Goal: Communication & Community: Answer question/provide support

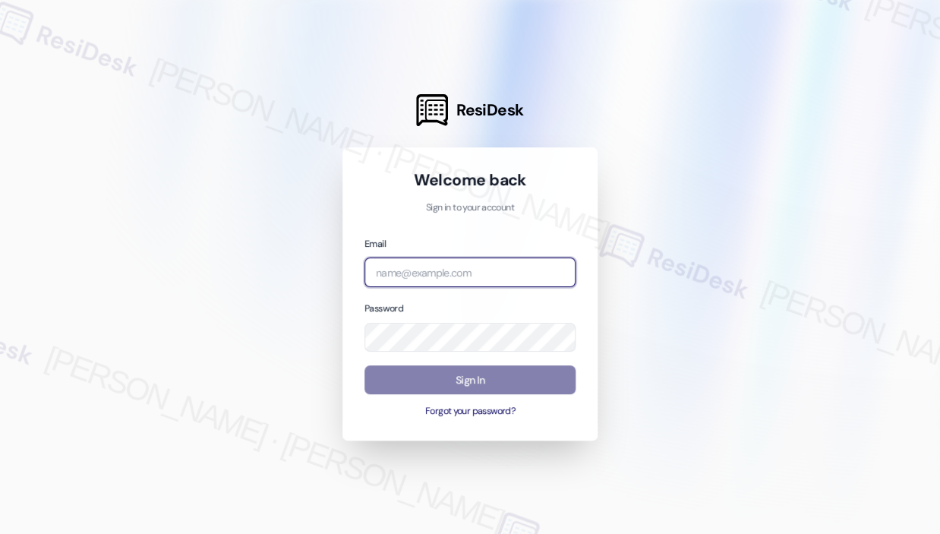
click at [457, 276] on input "email" at bounding box center [469, 272] width 211 height 30
click at [0, 533] on com-1password-button at bounding box center [0, 534] width 0 height 0
type input "[EMAIL_ADDRESS][PERSON_NAME][DOMAIN_NAME]"
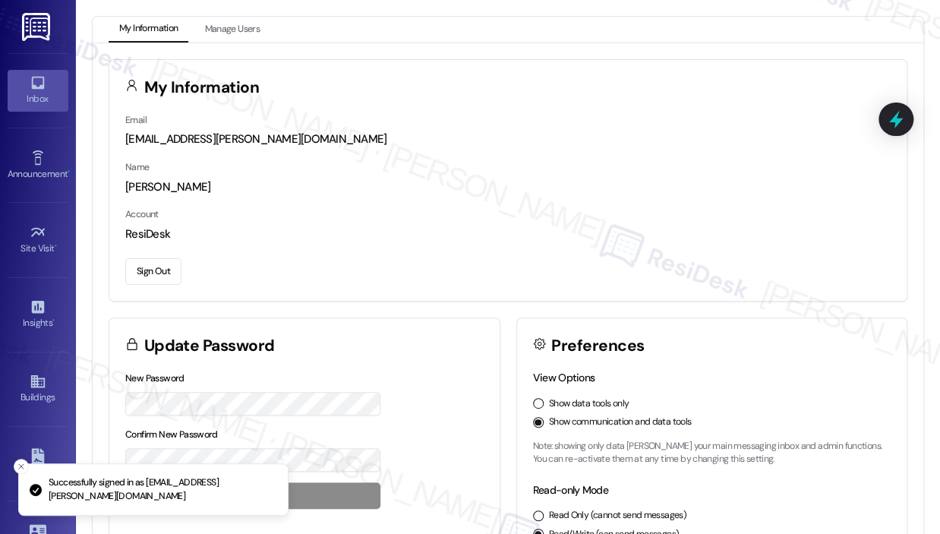
click at [33, 87] on icon at bounding box center [37, 83] width 13 height 13
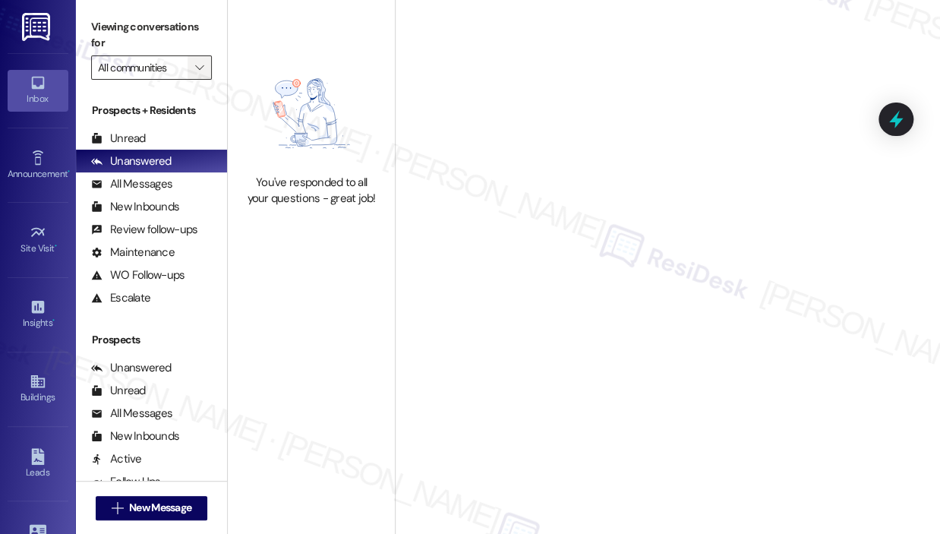
click at [200, 68] on icon "" at bounding box center [199, 68] width 8 height 12
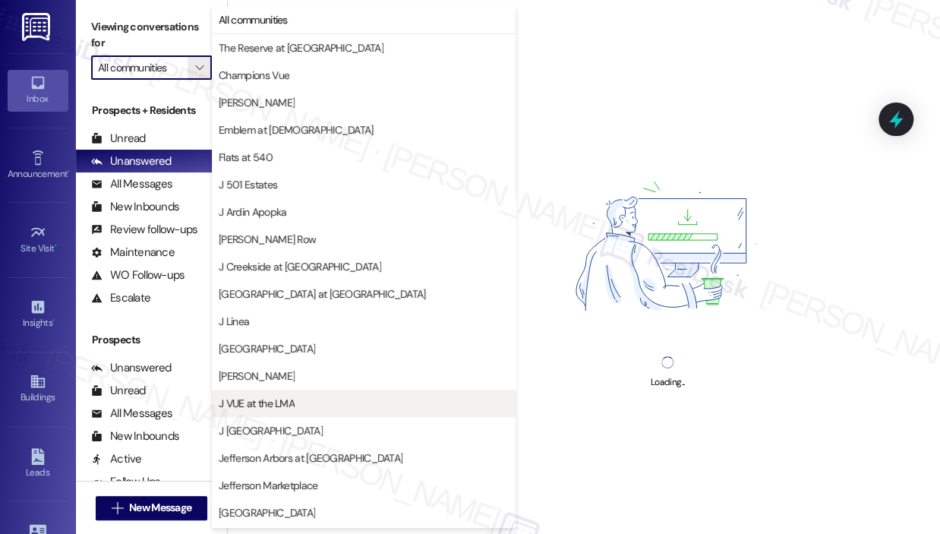
click at [281, 397] on span "J VUE at the LMA" at bounding box center [257, 403] width 76 height 15
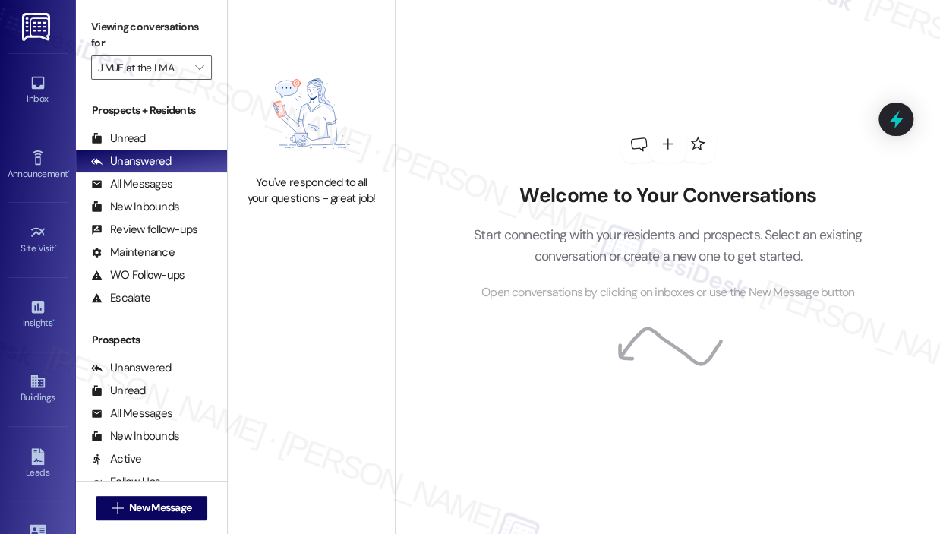
drag, startPoint x: 571, startPoint y: 52, endPoint x: 503, endPoint y: 63, distance: 68.5
click at [571, 51] on div "Welcome to Your Conversations Start connecting with your residents and prospect…" at bounding box center [668, 213] width 456 height 427
click at [200, 69] on icon "" at bounding box center [199, 68] width 8 height 12
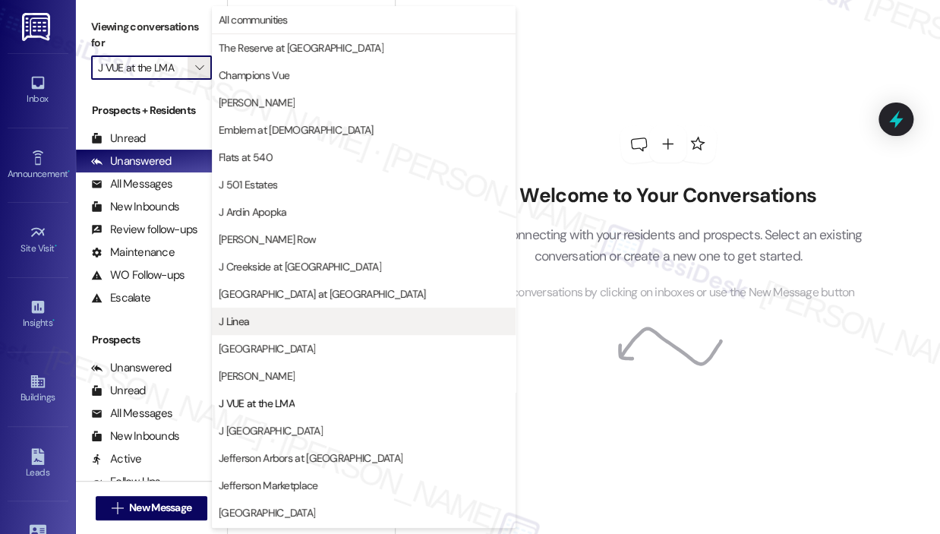
scroll to position [244, 0]
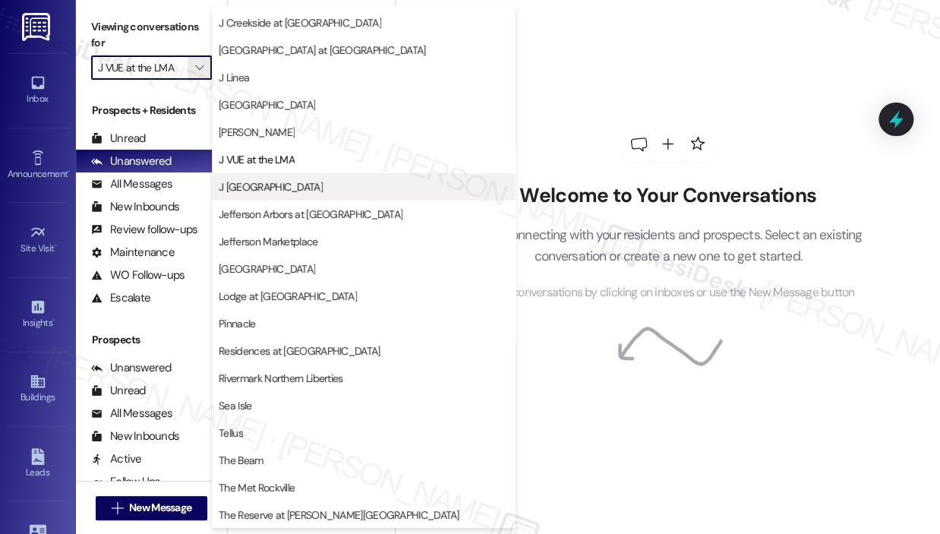
click at [276, 181] on span "J [GEOGRAPHIC_DATA]" at bounding box center [271, 186] width 104 height 15
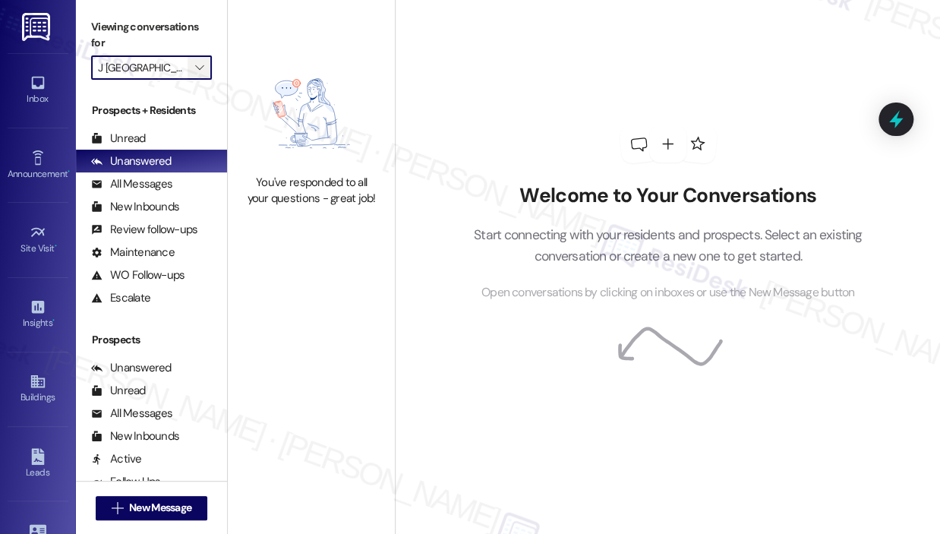
click at [204, 71] on icon "" at bounding box center [199, 68] width 8 height 12
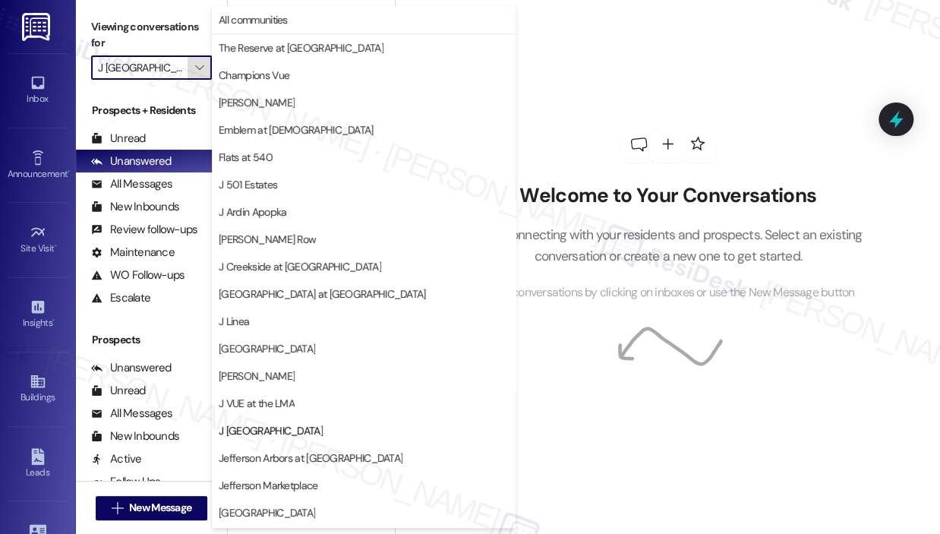
scroll to position [244, 0]
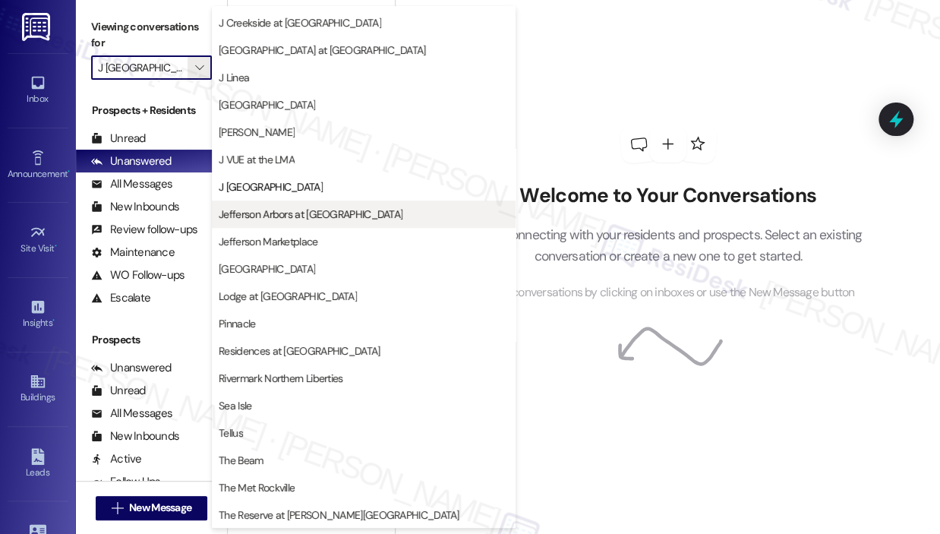
click at [288, 207] on span "Jefferson Arbors at [GEOGRAPHIC_DATA]" at bounding box center [311, 214] width 184 height 15
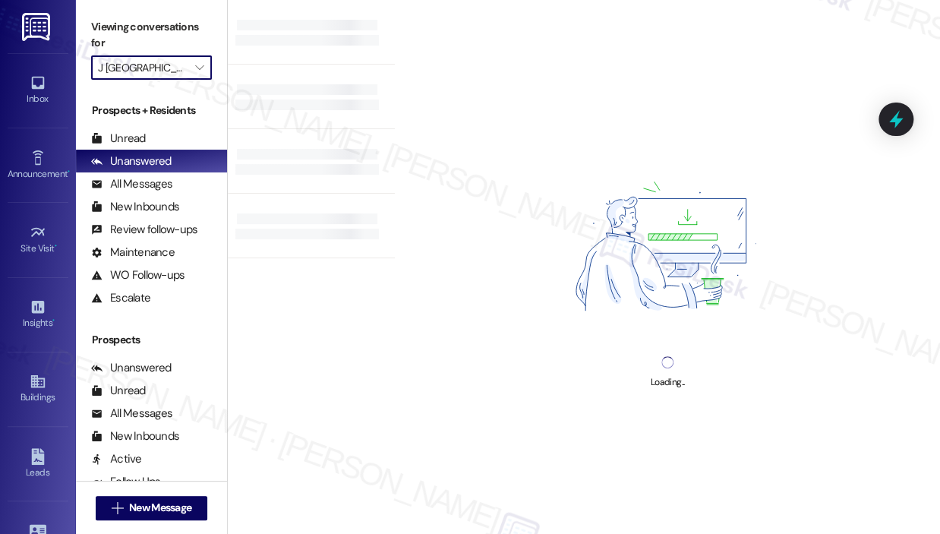
type input "Jefferson Arbors at [GEOGRAPHIC_DATA]"
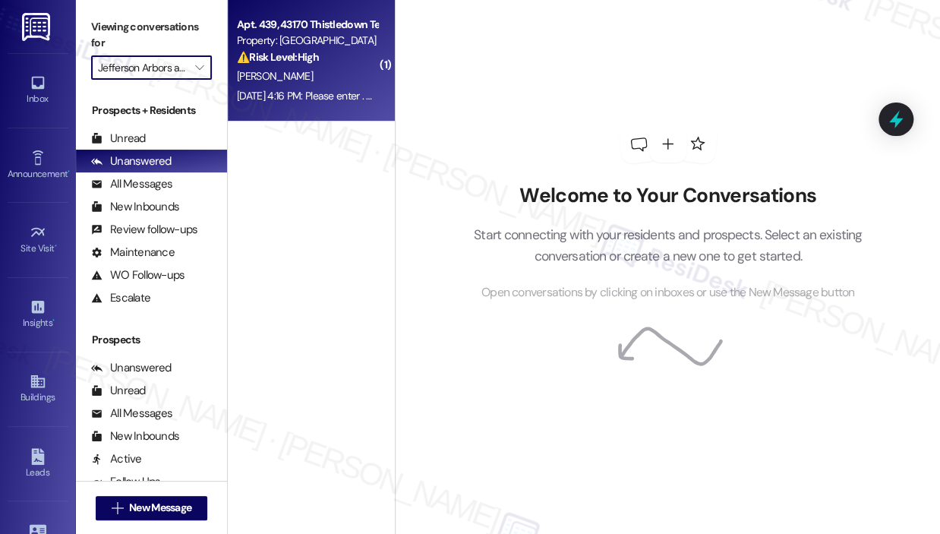
click at [295, 103] on div "[DATE] 4:16 PM: Please enter . No pets [DATE] 4:16 PM: Please enter . No pets" at bounding box center [319, 96] width 164 height 14
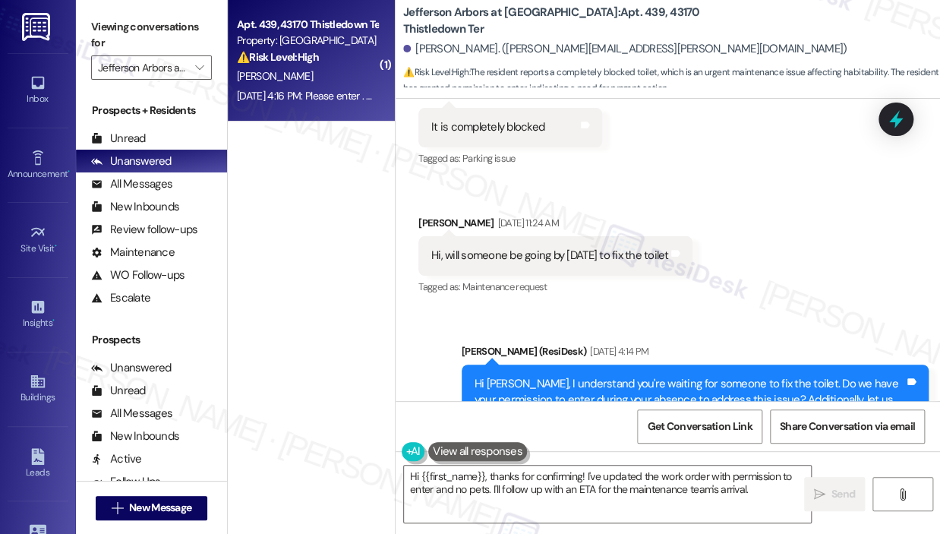
scroll to position [565, 0]
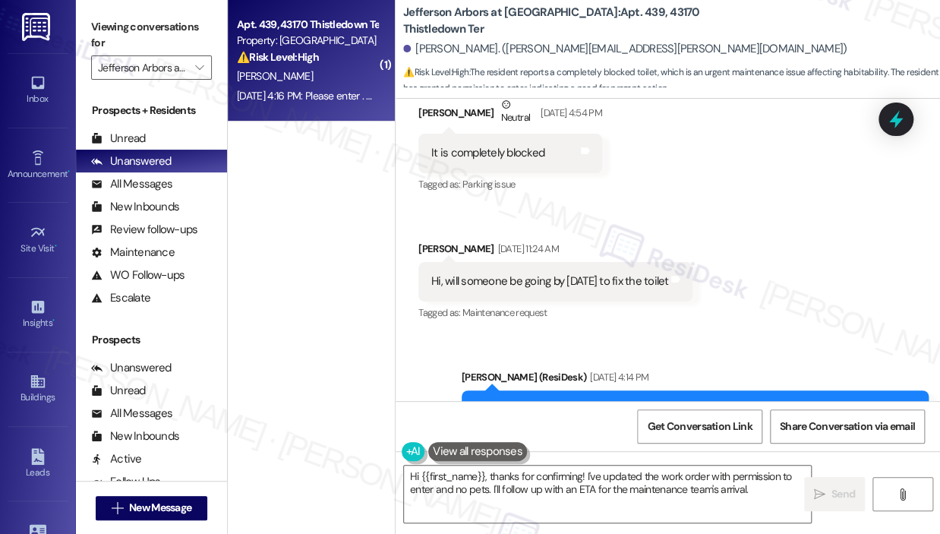
click at [762, 224] on div "Received via SMS [PERSON_NAME] Neutral [DATE] 4:54 PM It is completely blocked …" at bounding box center [668, 198] width 544 height 273
click at [768, 209] on div "Received via SMS [PERSON_NAME] Neutral [DATE] 4:54 PM It is completely blocked …" at bounding box center [668, 198] width 544 height 273
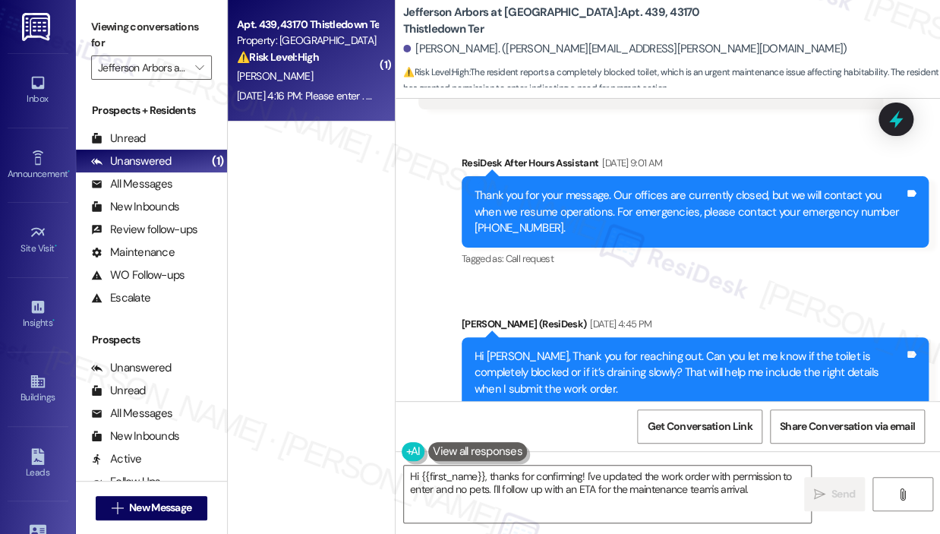
scroll to position [33, 0]
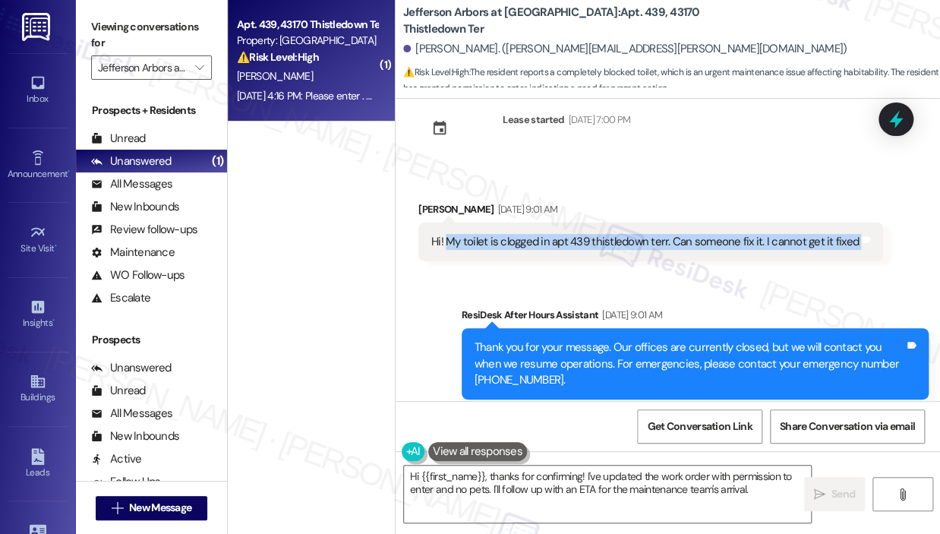
drag, startPoint x: 445, startPoint y: 238, endPoint x: 852, endPoint y: 251, distance: 407.2
click at [852, 251] on div "Hi! My toilet is clogged in apt 439 thistledown terr. Can someone fix it. I can…" at bounding box center [650, 241] width 465 height 39
copy div "My toilet is clogged in apt 439 thistledown terr. Can someone fix it. I cannot …"
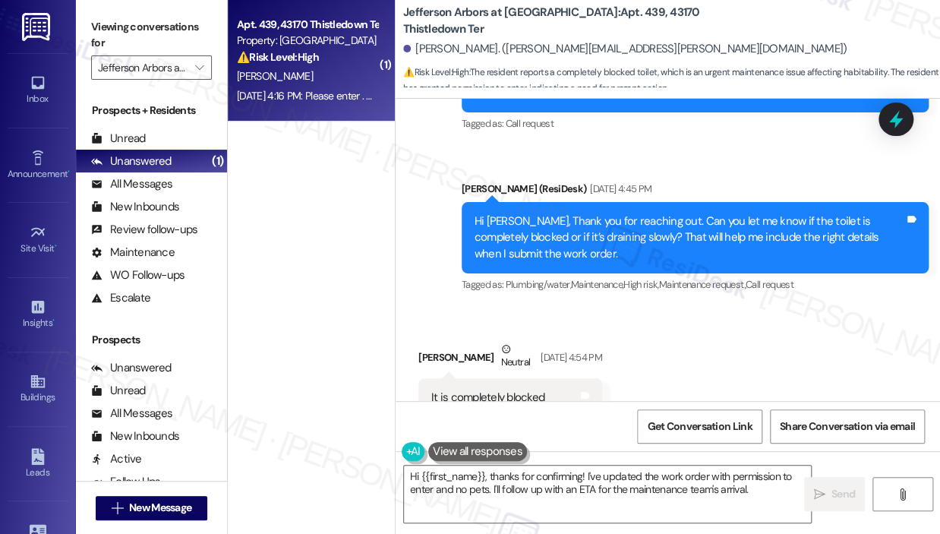
scroll to position [489, 0]
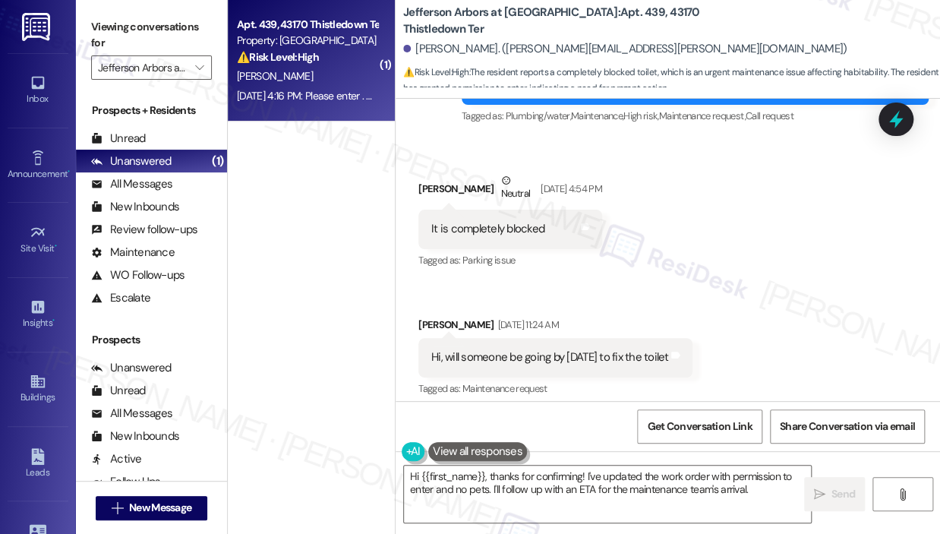
click at [501, 228] on div "It is completely blocked" at bounding box center [487, 229] width 113 height 16
click at [499, 227] on div "It is completely blocked" at bounding box center [487, 229] width 113 height 16
click at [511, 233] on div "It is completely blocked" at bounding box center [487, 229] width 113 height 16
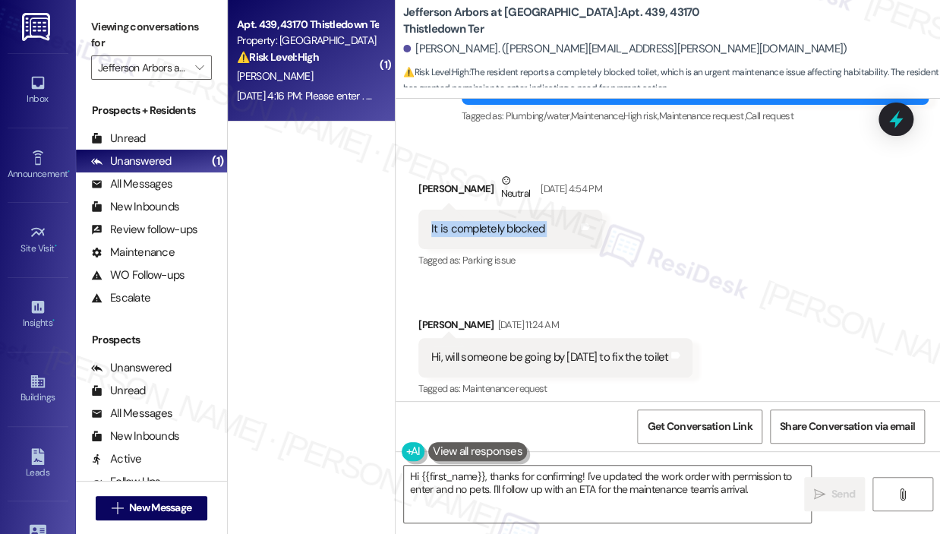
click at [511, 233] on div "It is completely blocked" at bounding box center [487, 229] width 113 height 16
copy div "It is completely blocked Tags and notes"
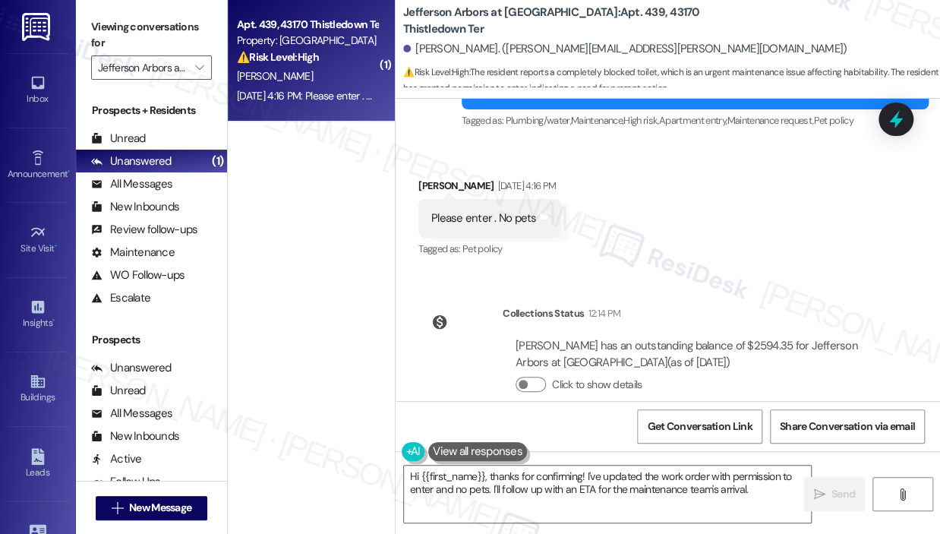
scroll to position [944, 0]
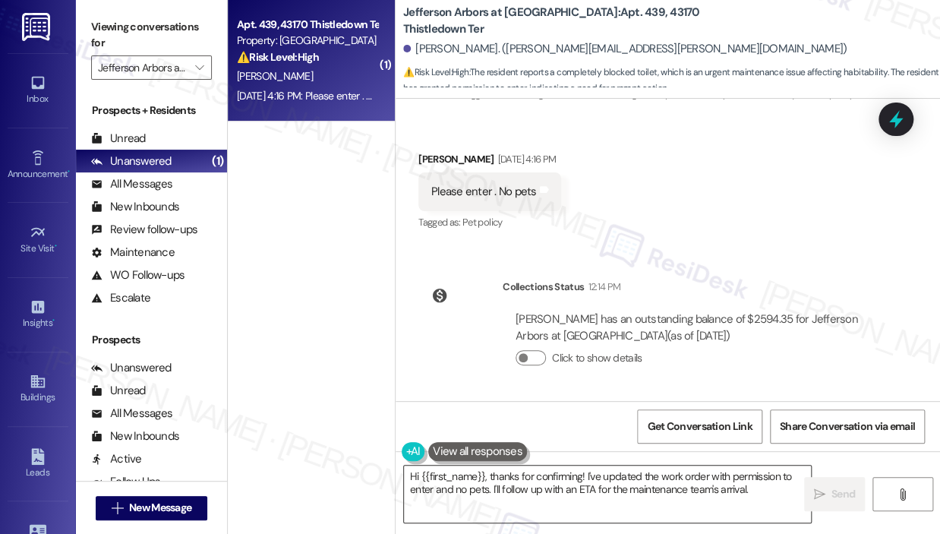
click at [761, 484] on textarea "Hi {{first_name}}, thanks for confirming! I've updated the work order with perm…" at bounding box center [607, 493] width 407 height 57
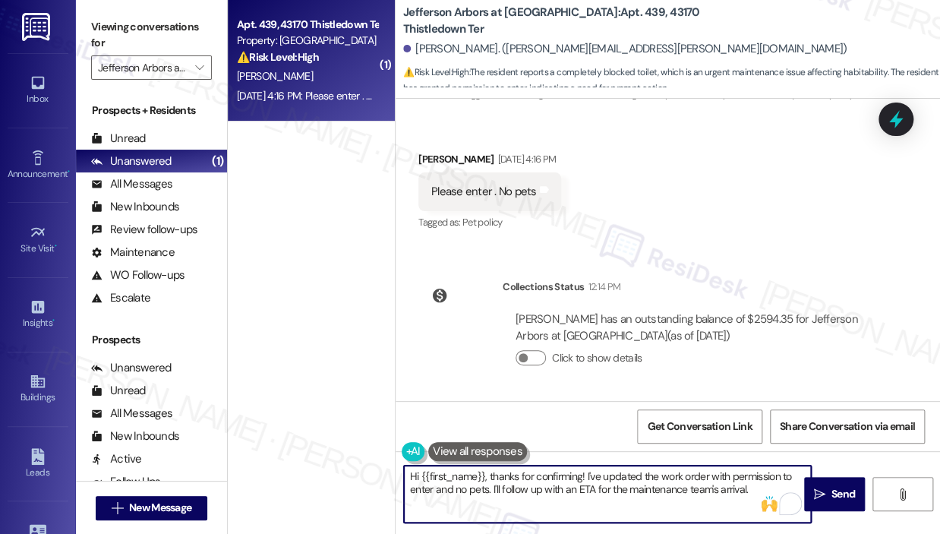
drag, startPoint x: 770, startPoint y: 492, endPoint x: 492, endPoint y: 490, distance: 277.9
click at [492, 490] on textarea "Hi {{first_name}}, thanks for confirming! I've updated the work order with perm…" at bounding box center [607, 493] width 407 height 57
type textarea "Hi {{first_name}}, thanks for confirming! I've updated the work order with perm…"
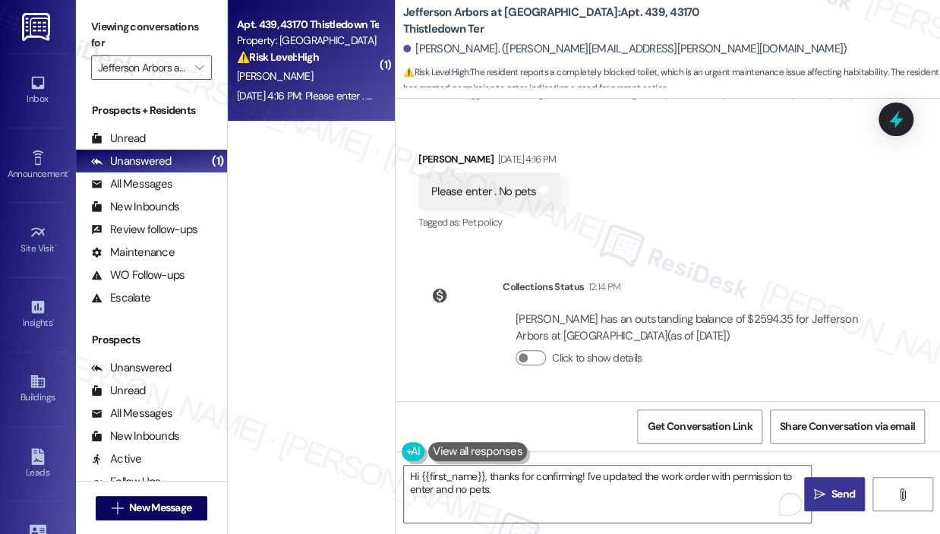
click at [816, 491] on icon "" at bounding box center [819, 494] width 11 height 12
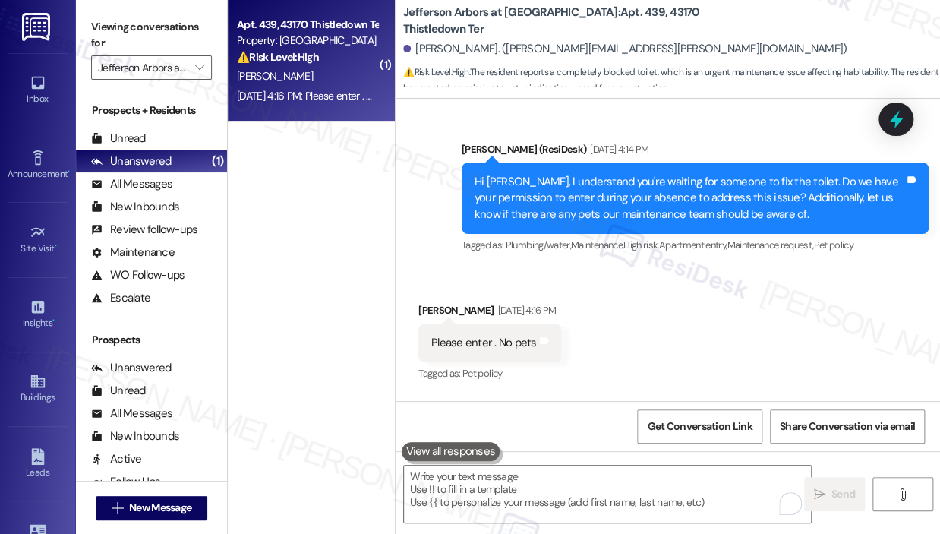
scroll to position [787, 0]
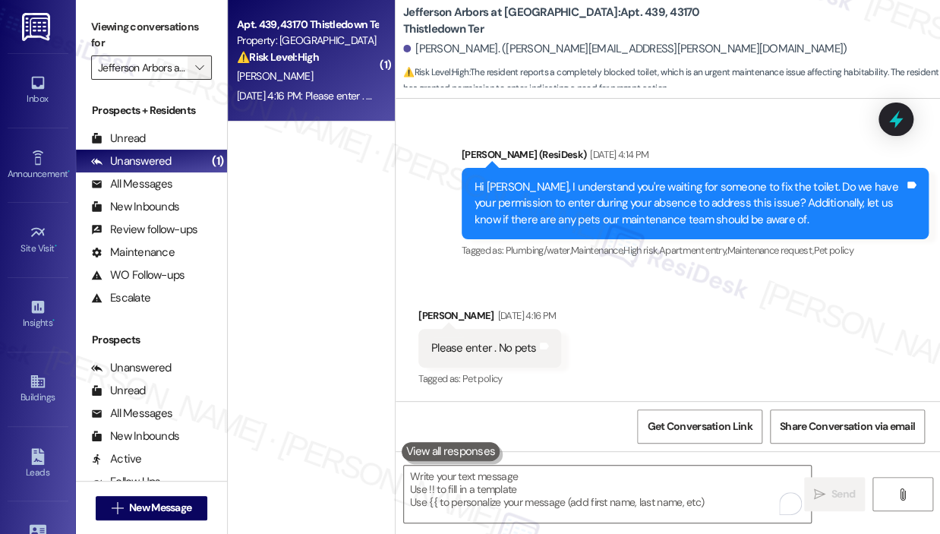
click at [207, 64] on span "" at bounding box center [199, 67] width 14 height 24
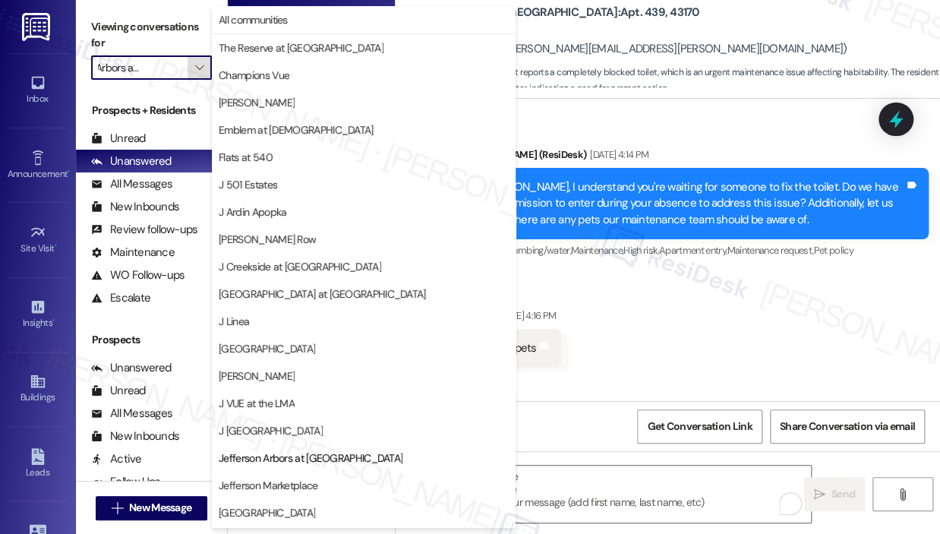
scroll to position [244, 0]
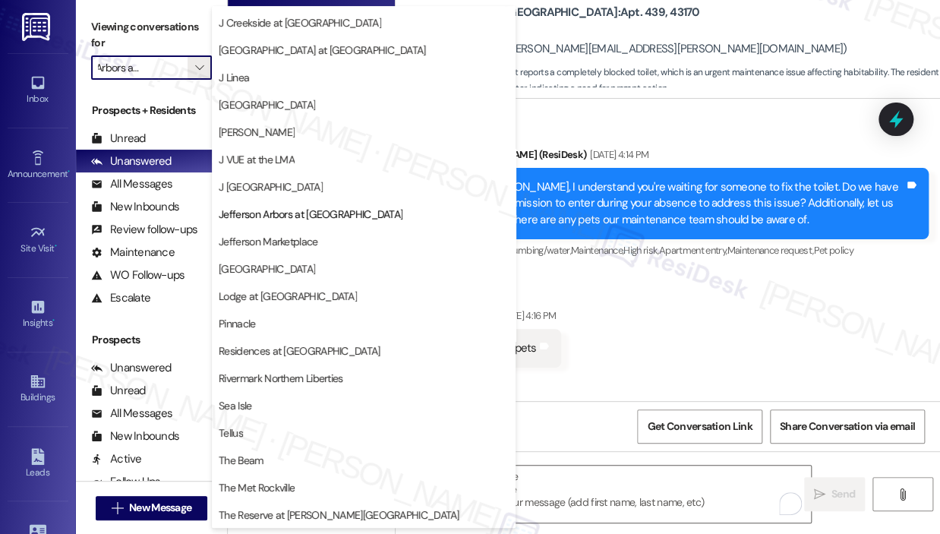
click at [258, 238] on span "Jefferson Marketplace" at bounding box center [268, 241] width 99 height 15
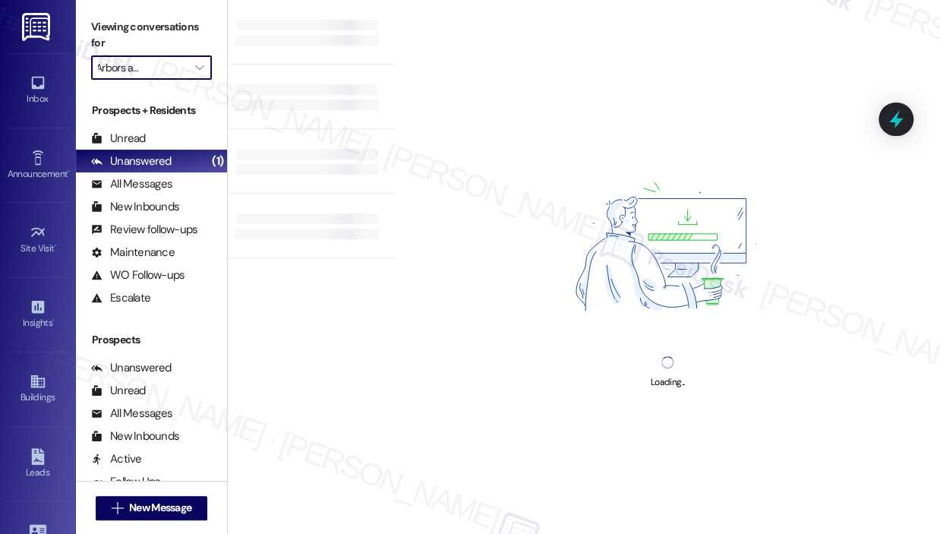
type input "Jefferson Marketplace"
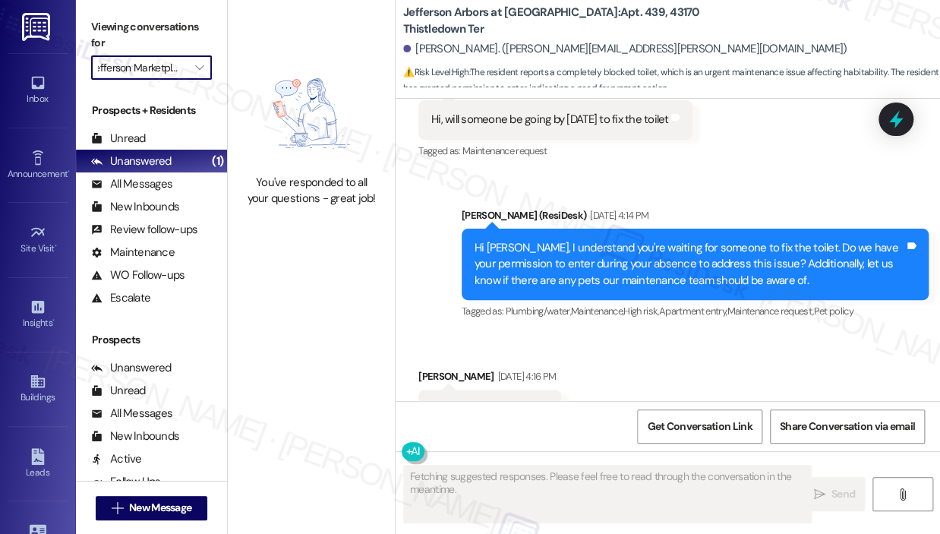
scroll to position [787, 0]
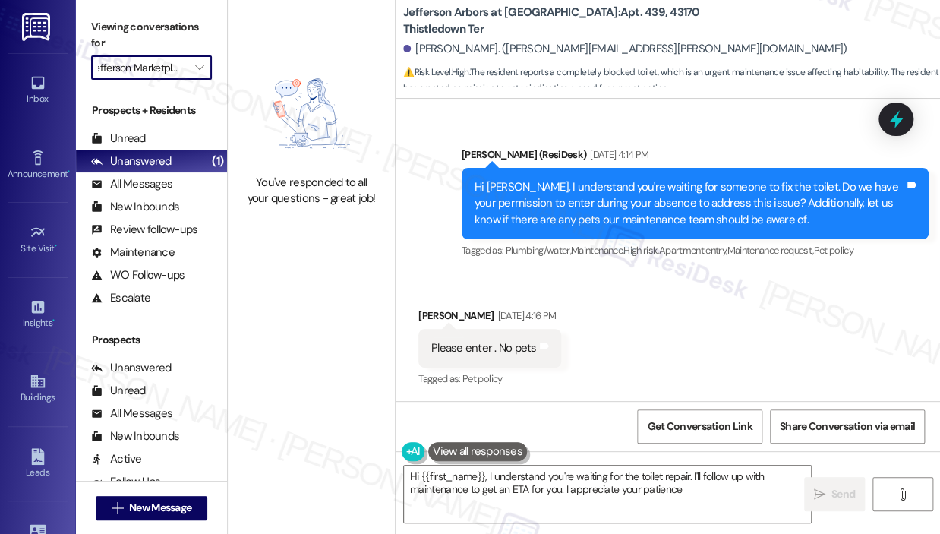
type textarea "Hi {{first_name}}, I understand you're waiting for the toilet repair. I'll foll…"
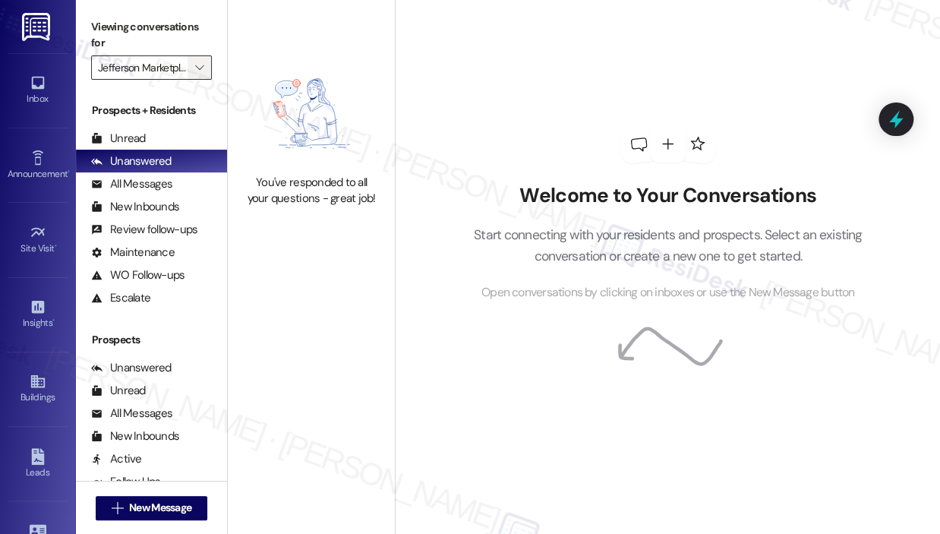
click at [197, 65] on icon "" at bounding box center [199, 68] width 8 height 12
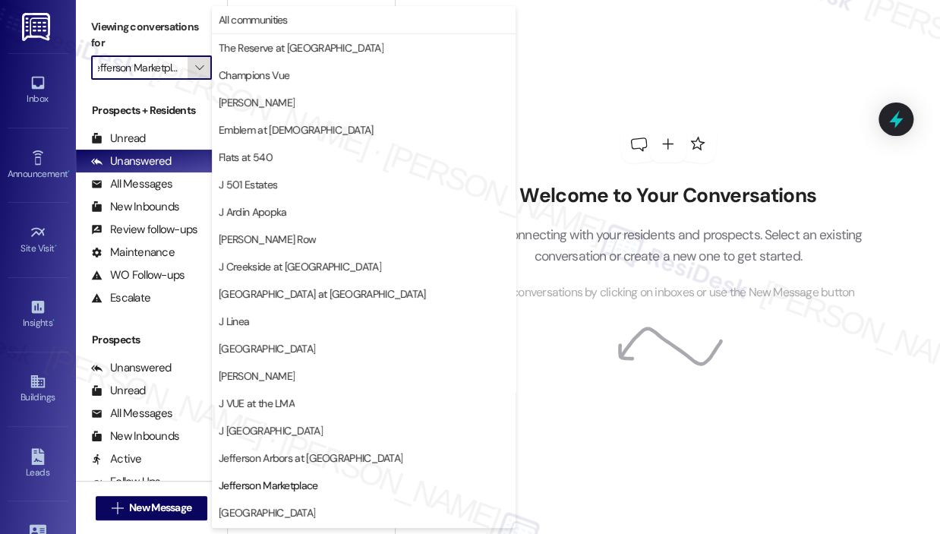
scroll to position [244, 0]
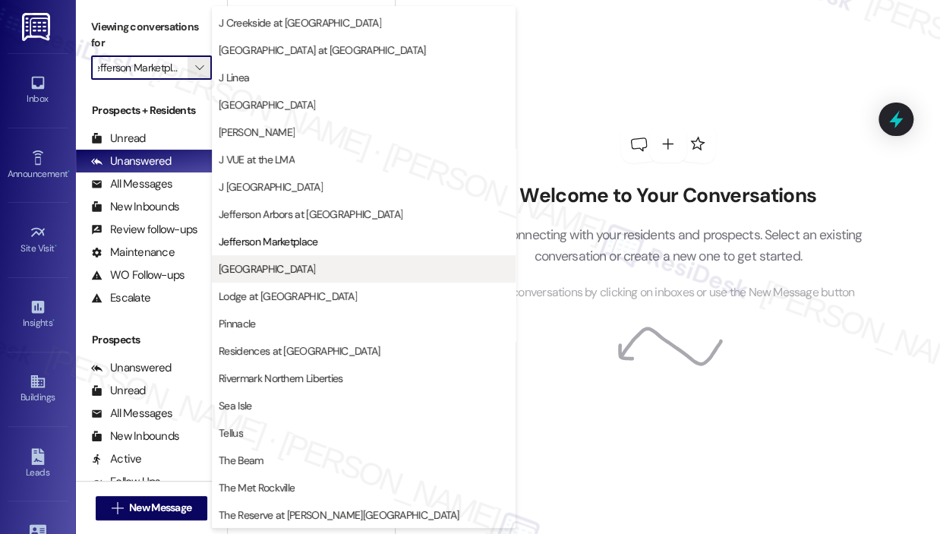
click at [248, 266] on span "[GEOGRAPHIC_DATA]" at bounding box center [267, 268] width 96 height 15
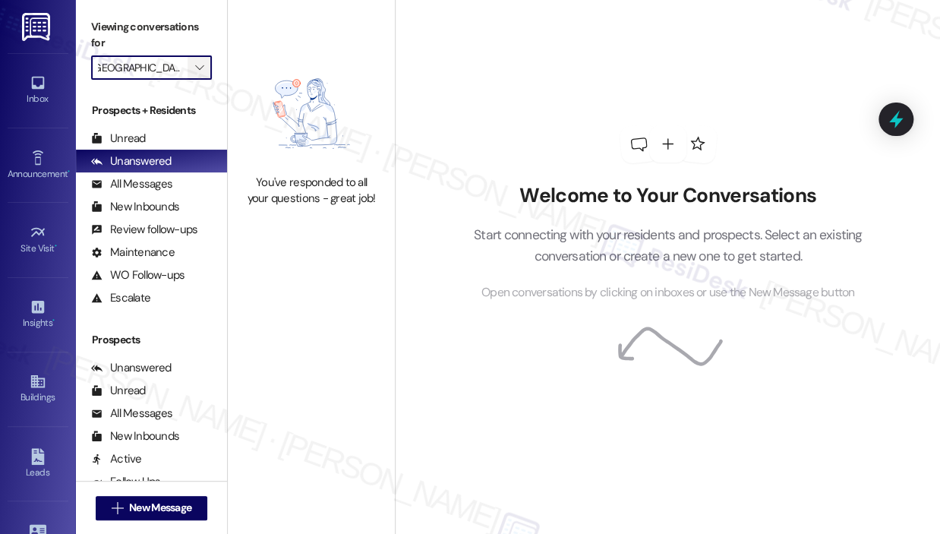
click at [204, 73] on icon "" at bounding box center [199, 68] width 8 height 12
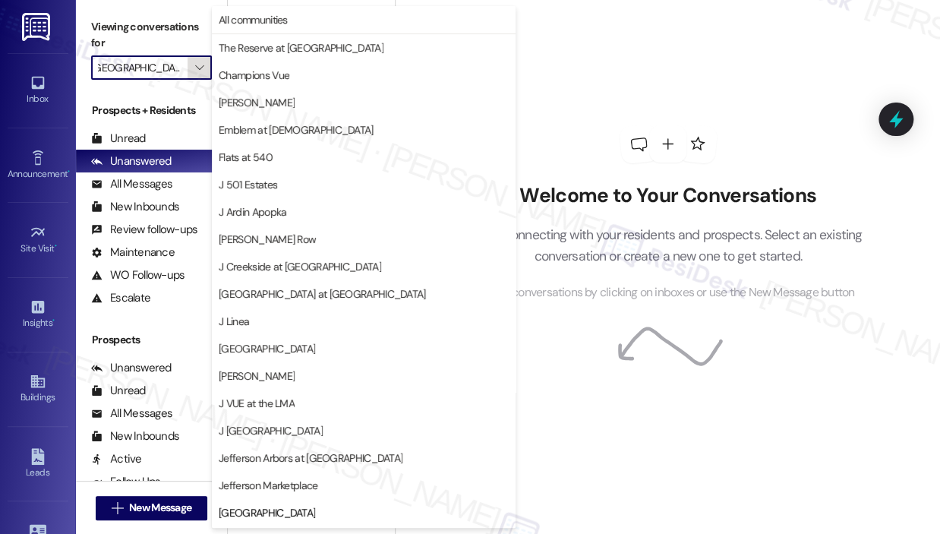
scroll to position [244, 0]
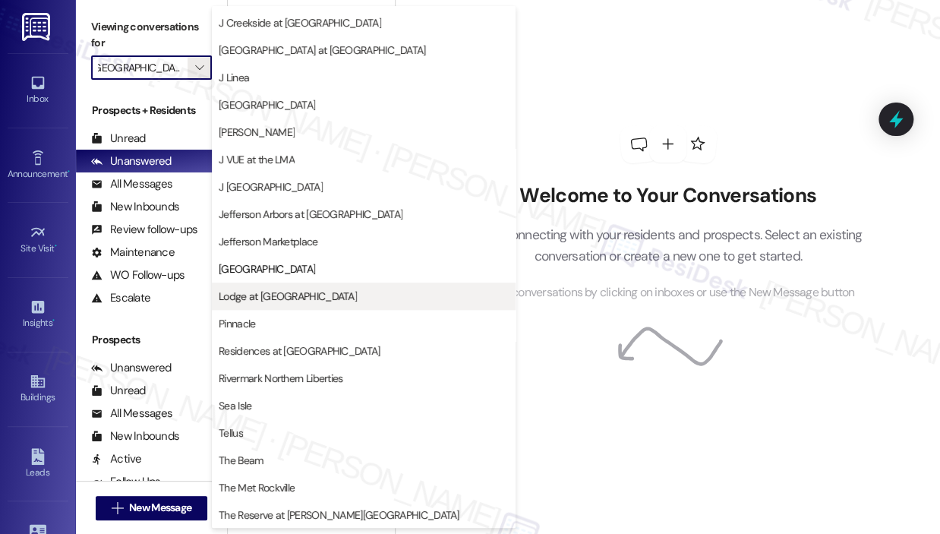
click at [279, 292] on span "Lodge at [GEOGRAPHIC_DATA]" at bounding box center [288, 296] width 138 height 15
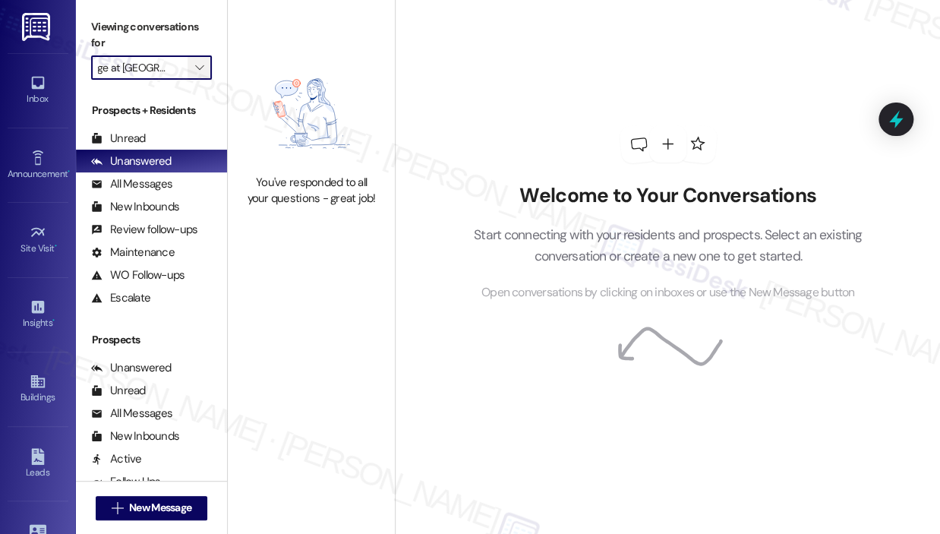
click at [199, 68] on icon "" at bounding box center [199, 68] width 8 height 12
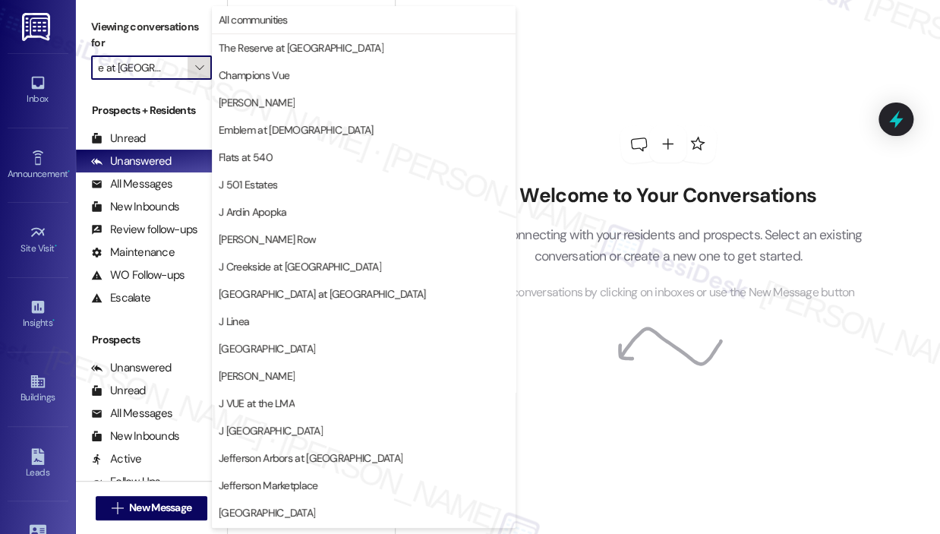
scroll to position [244, 0]
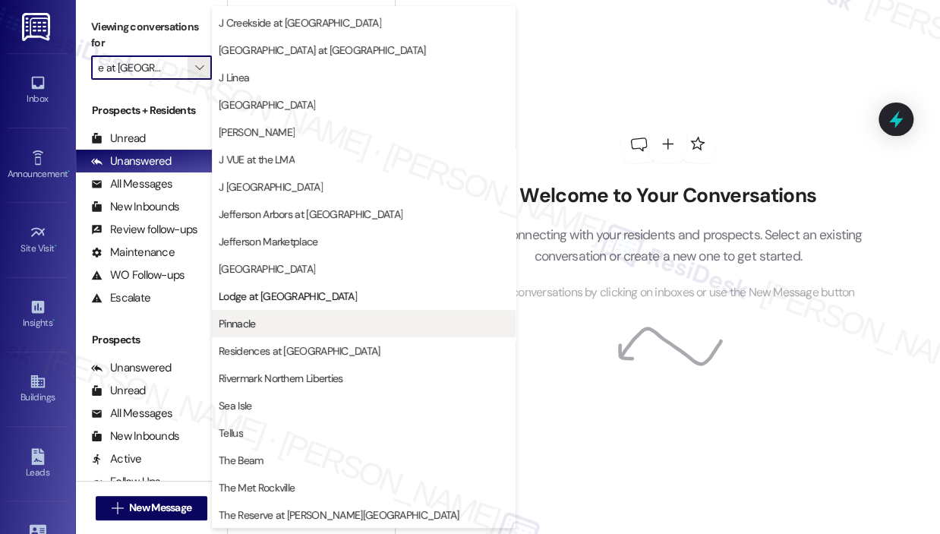
click at [291, 326] on span "Pinnacle" at bounding box center [364, 323] width 290 height 15
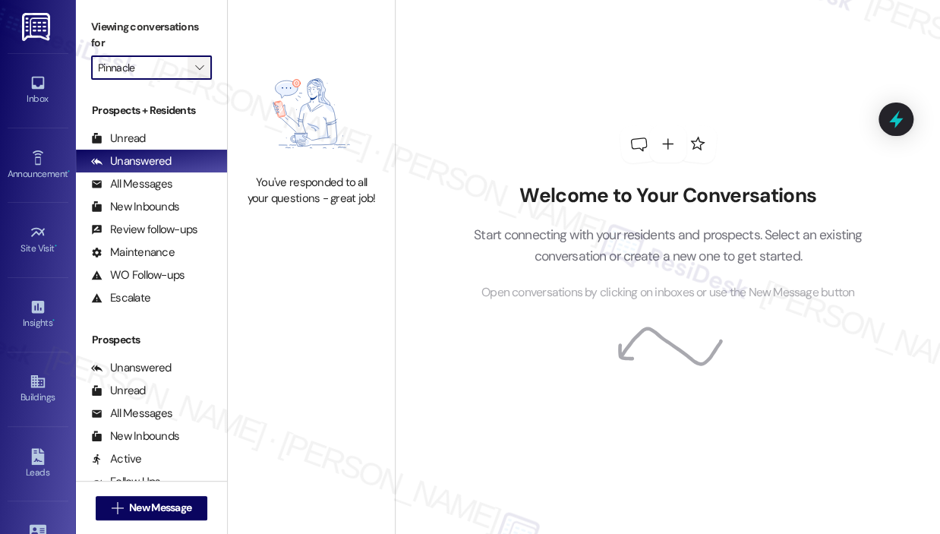
click at [191, 64] on button "" at bounding box center [200, 67] width 24 height 24
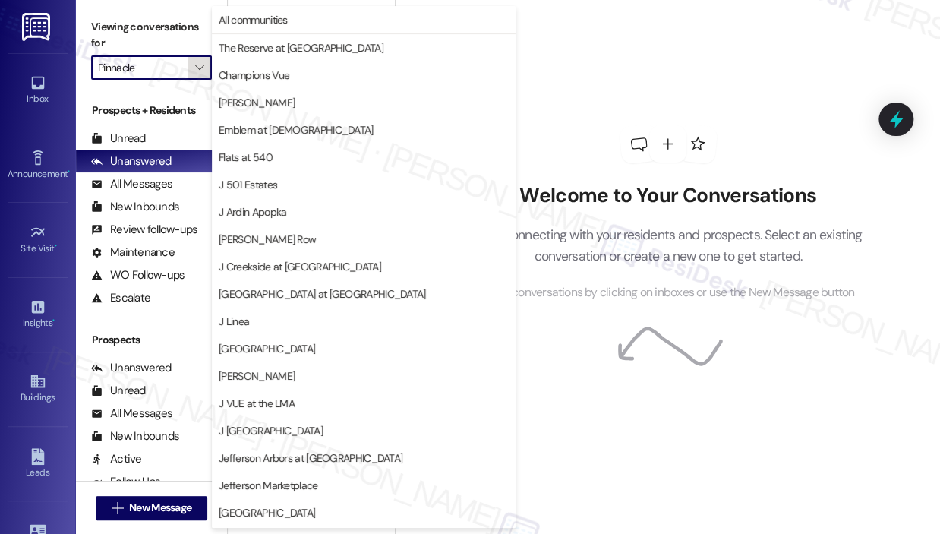
scroll to position [244, 0]
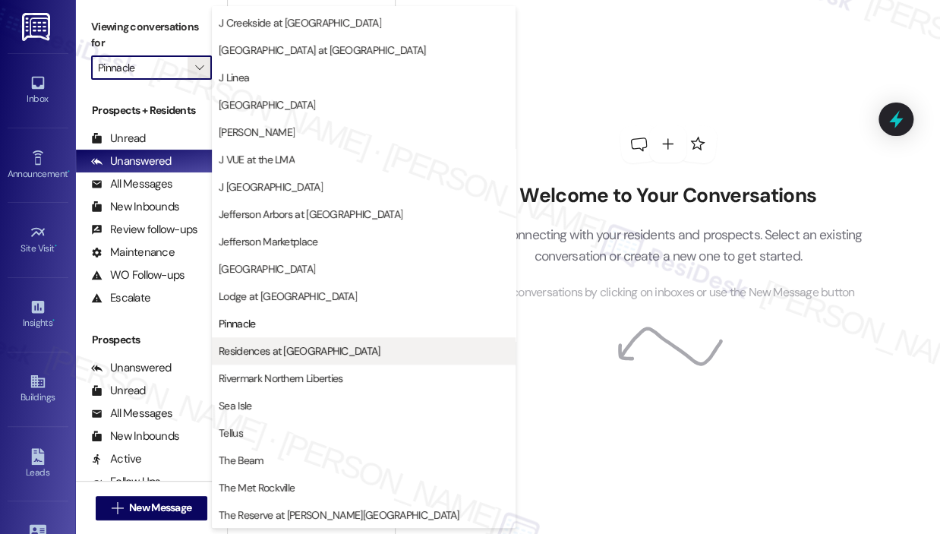
click at [311, 347] on span "Residences at [GEOGRAPHIC_DATA]" at bounding box center [299, 350] width 161 height 15
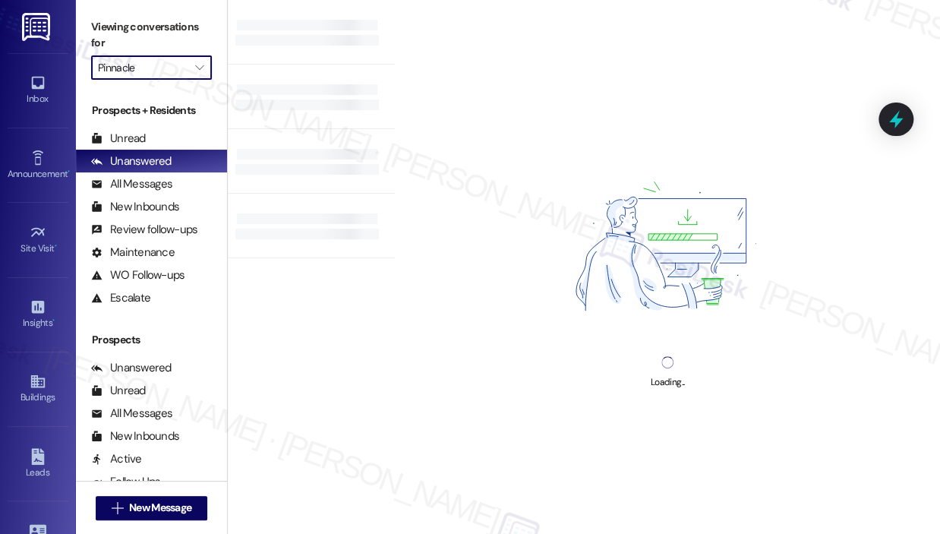
type input "Residences at [GEOGRAPHIC_DATA]"
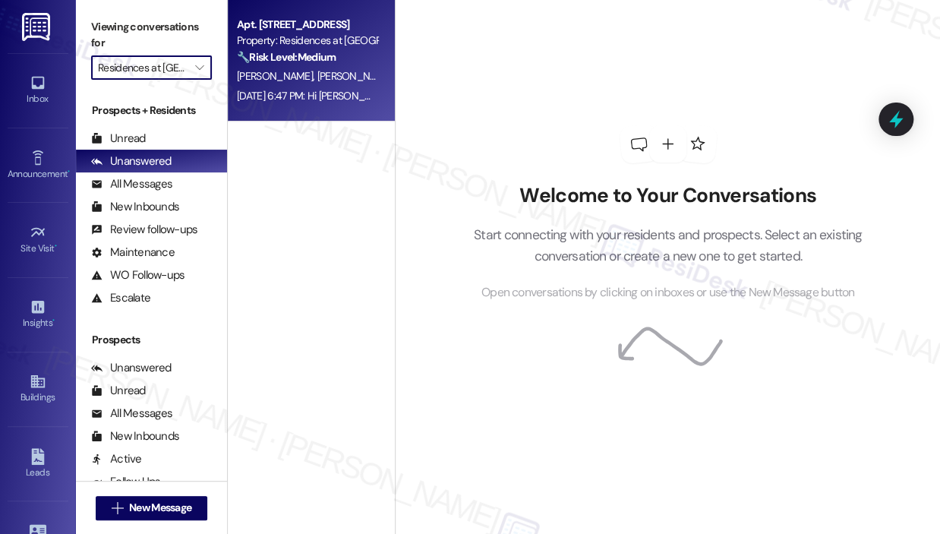
click at [317, 74] on span "K. Kocagil" at bounding box center [355, 76] width 76 height 14
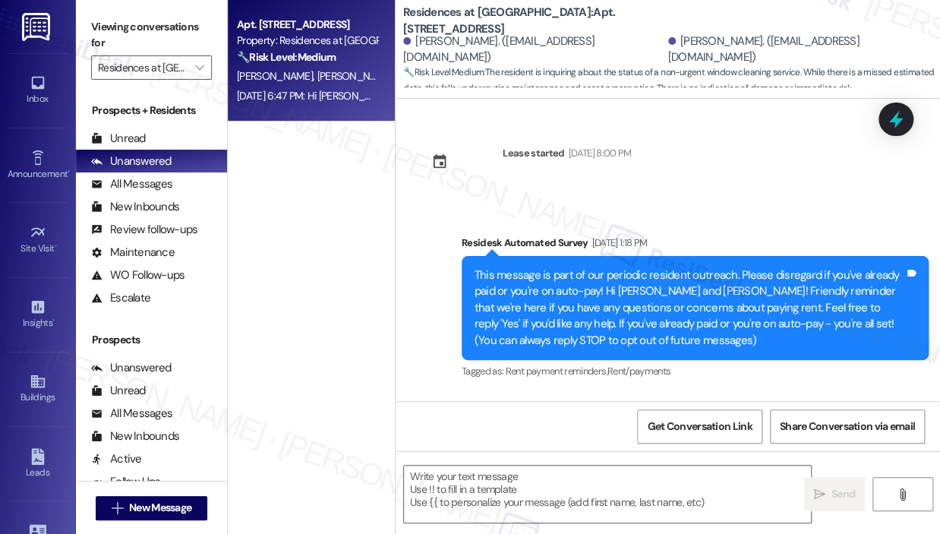
scroll to position [3735, 0]
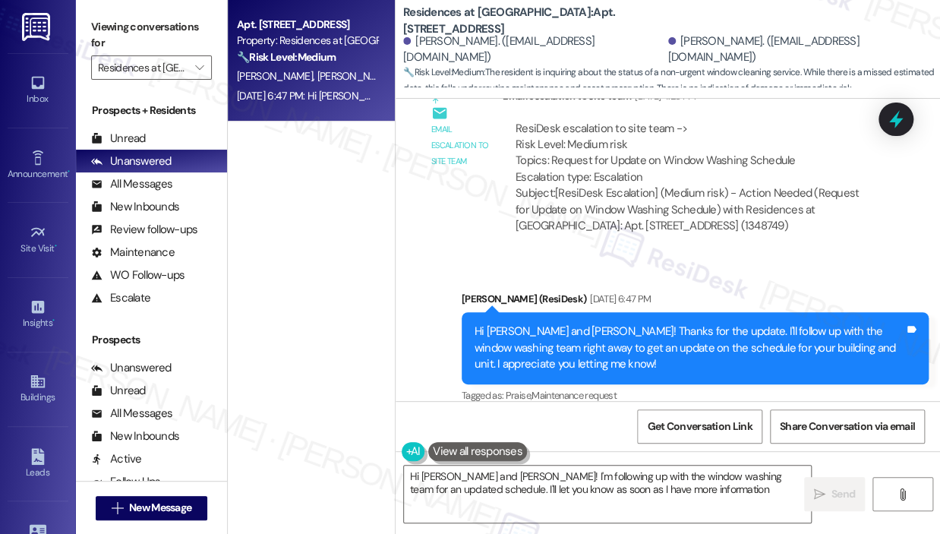
type textarea "Hi Stephanie and Kenan! I'm following up with the window washing team for an up…"
click at [328, 204] on div "Apt. 456, 10125 Junction Drive Property: Residences at Annapolis Junction 🔧 Ris…" at bounding box center [311, 213] width 167 height 426
click at [199, 68] on icon "" at bounding box center [199, 68] width 8 height 12
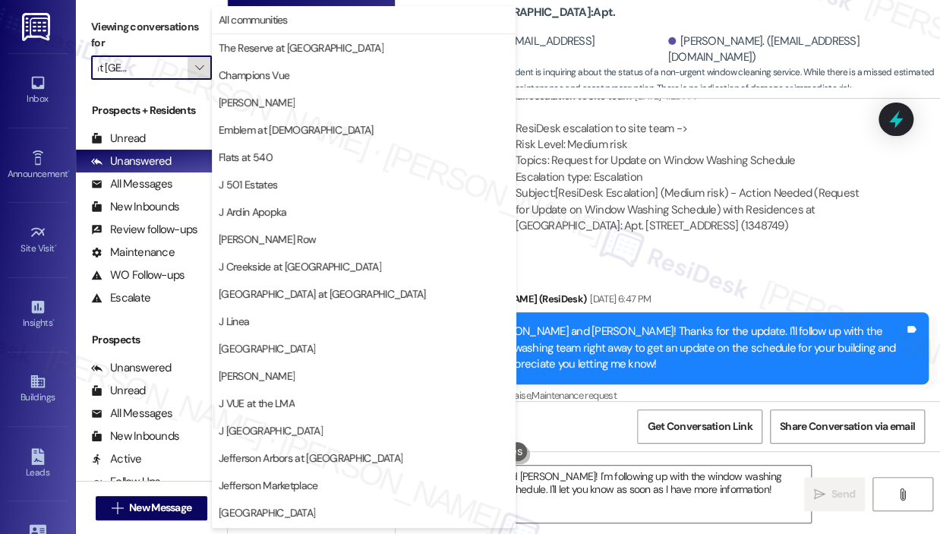
scroll to position [244, 0]
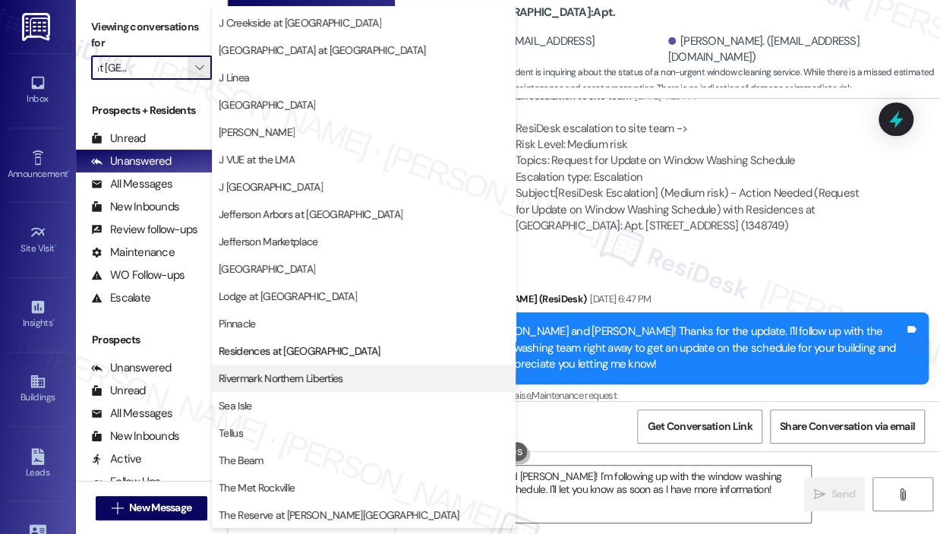
click at [361, 373] on span "Rivermark Northern Liberties" at bounding box center [364, 378] width 290 height 15
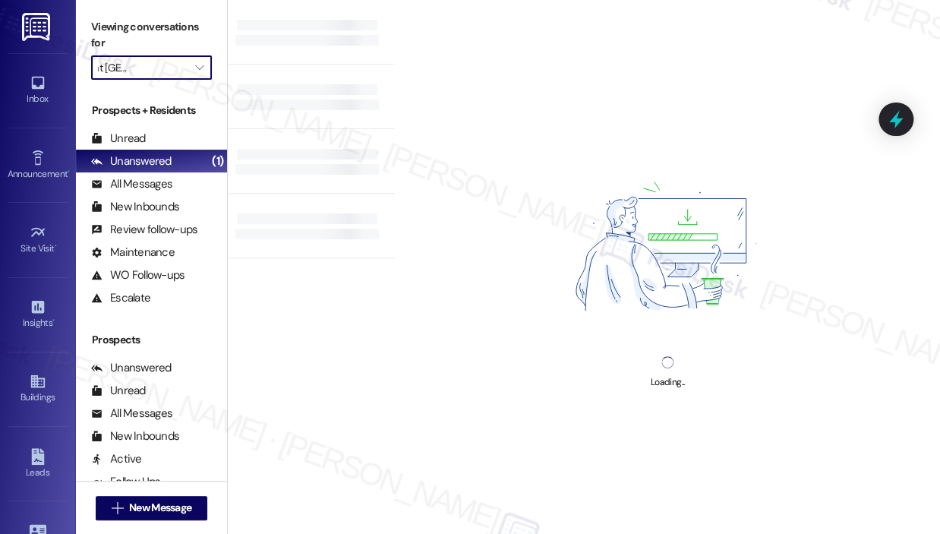
type input "Rivermark Northern Liberties"
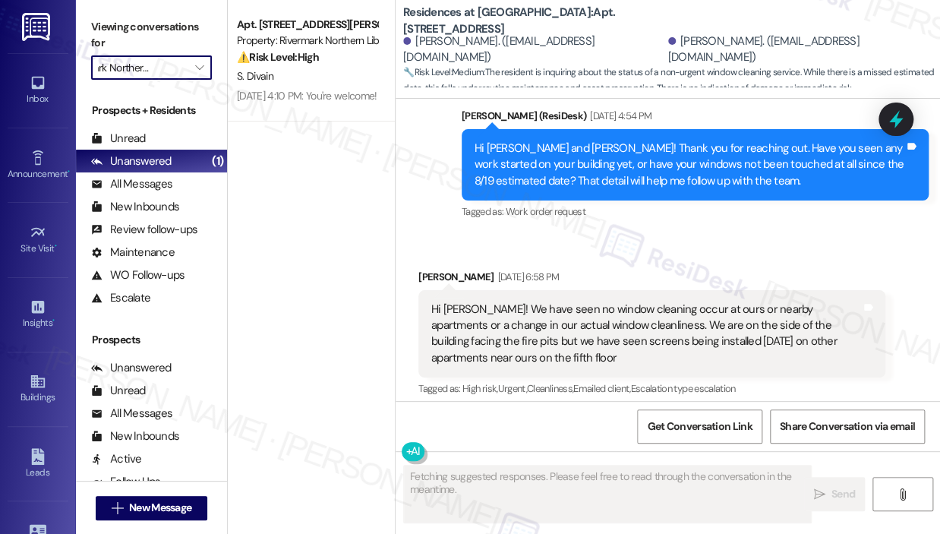
scroll to position [3369, 0]
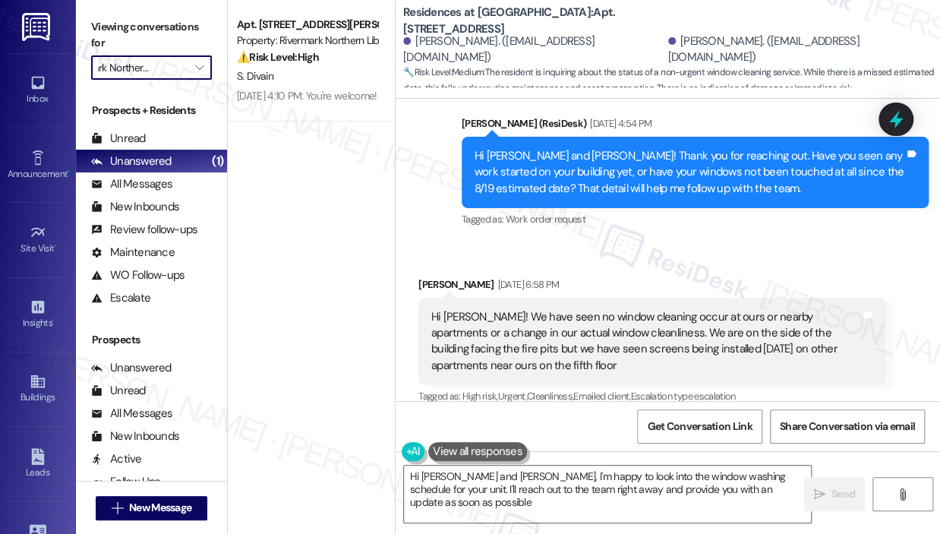
type textarea "Hi Stephanie and Kenan, I'm happy to look into the window washing schedule for …"
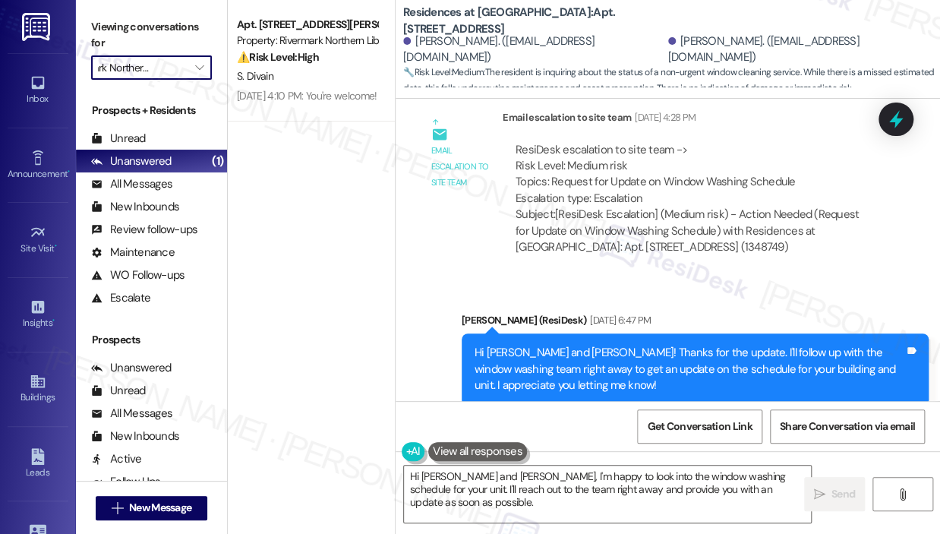
scroll to position [3735, 0]
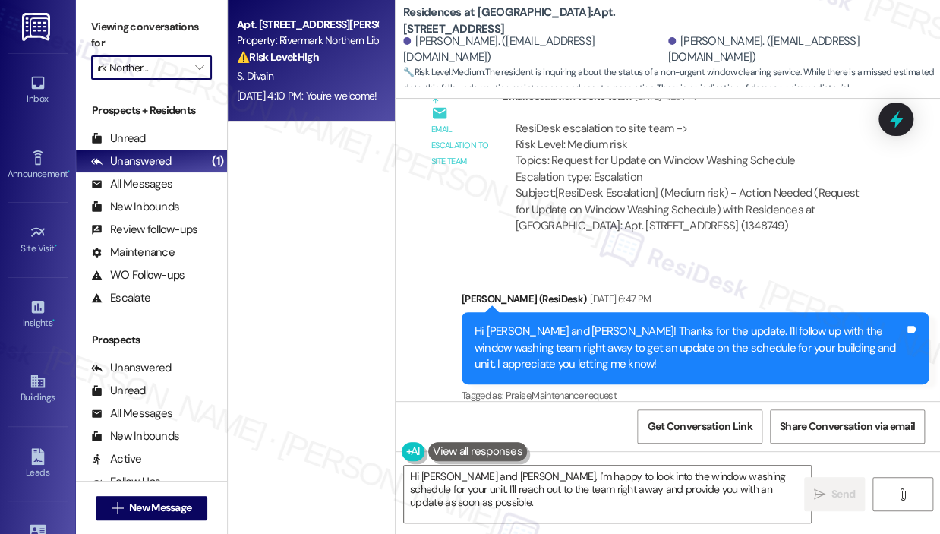
click at [333, 87] on div "Aug 29, 2025 at 4:10 PM: You're welcome! Aug 29, 2025 at 4:10 PM: You're welcom…" at bounding box center [307, 96] width 144 height 19
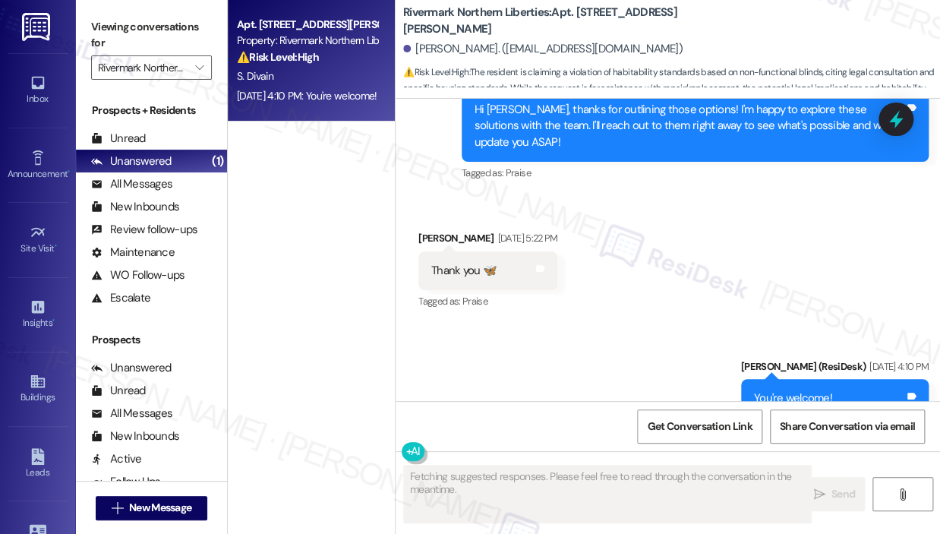
scroll to position [7673, 0]
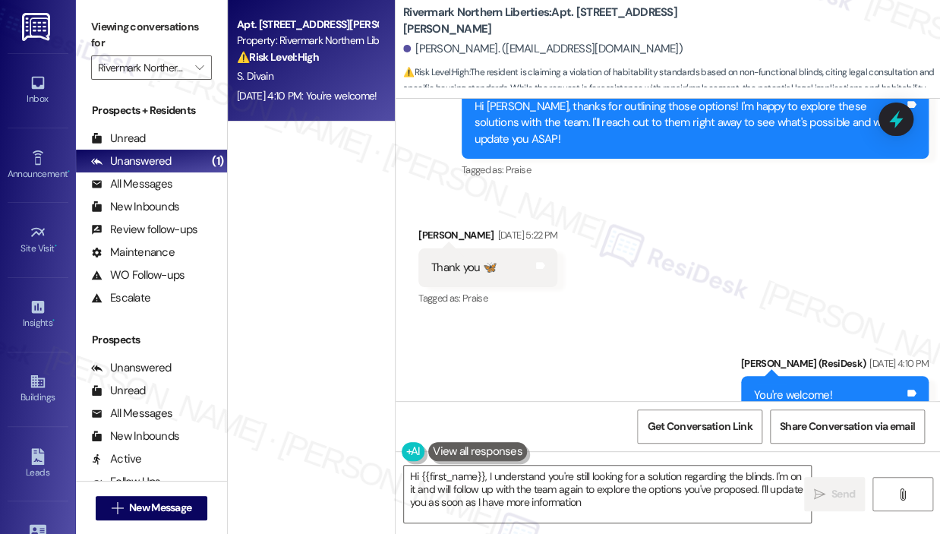
type textarea "Hi {{first_name}}, I understand you're still looking for a solution regarding t…"
click at [200, 67] on icon "" at bounding box center [199, 68] width 8 height 12
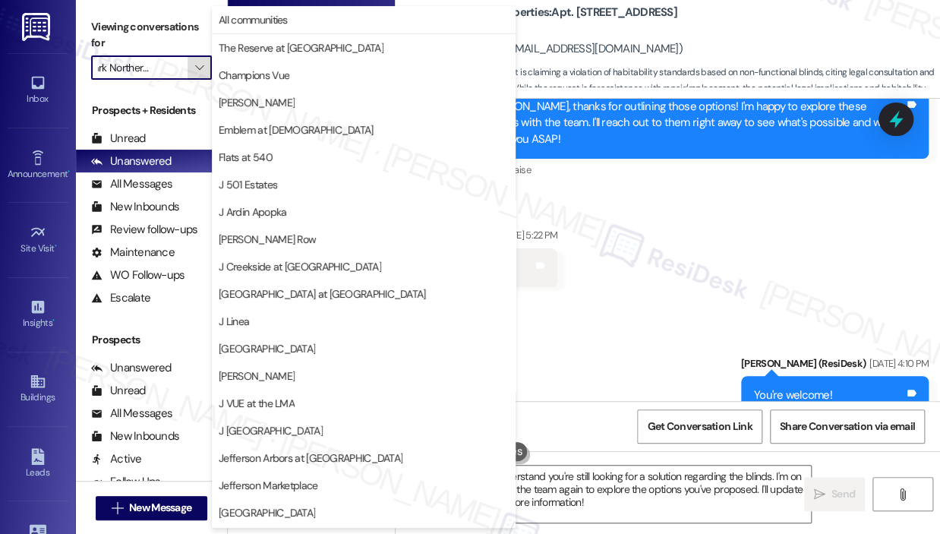
scroll to position [244, 0]
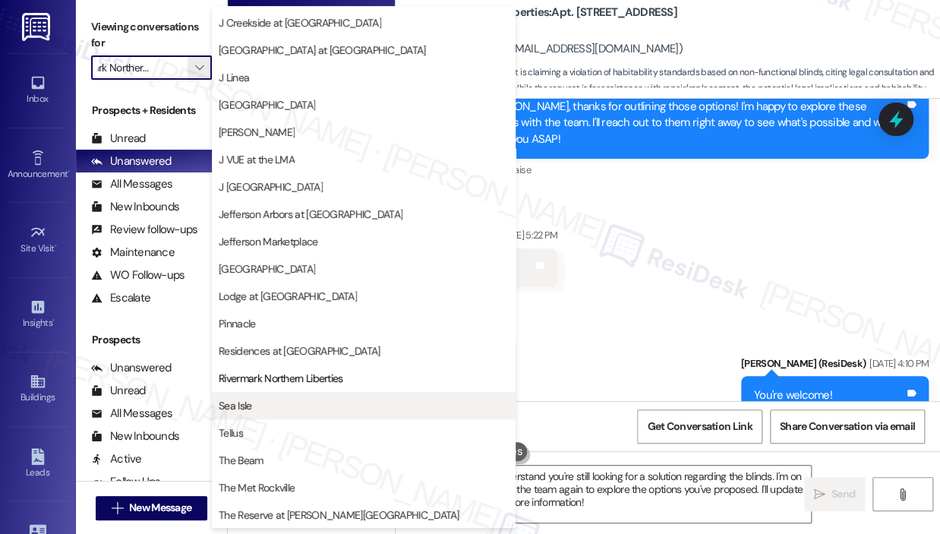
click at [286, 399] on span "Sea Isle" at bounding box center [364, 405] width 290 height 15
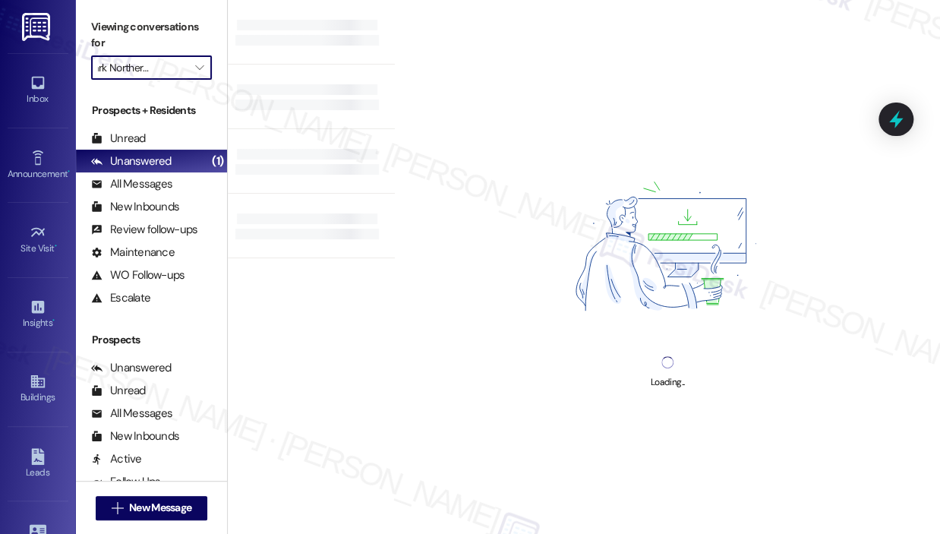
type input "Sea Isle"
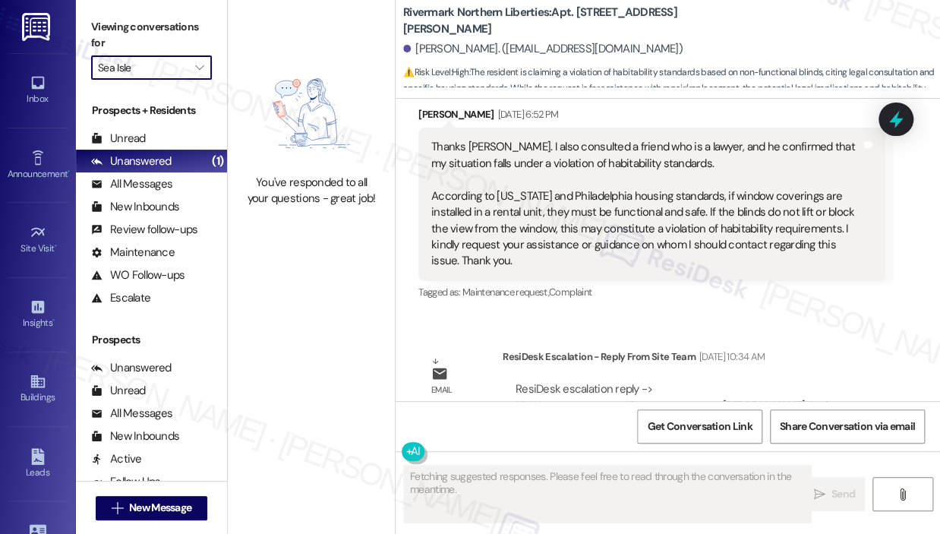
scroll to position [7544, 0]
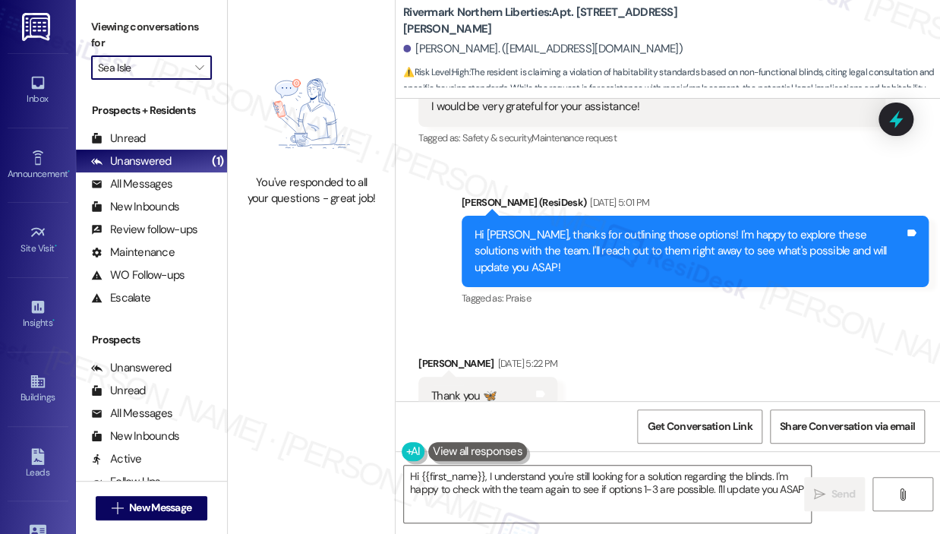
type textarea "Hi {{first_name}}, I understand you're still looking for a solution regarding t…"
click at [196, 66] on icon "" at bounding box center [199, 68] width 8 height 12
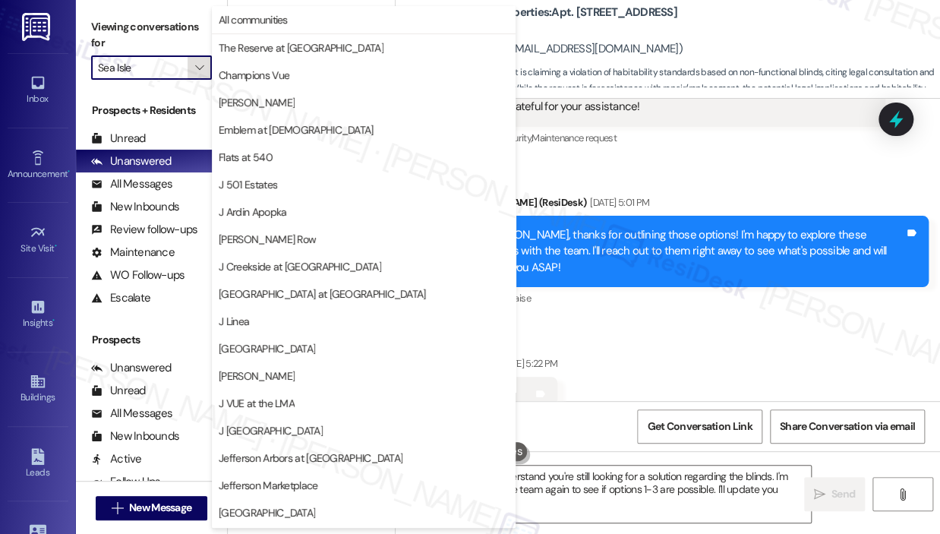
scroll to position [244, 0]
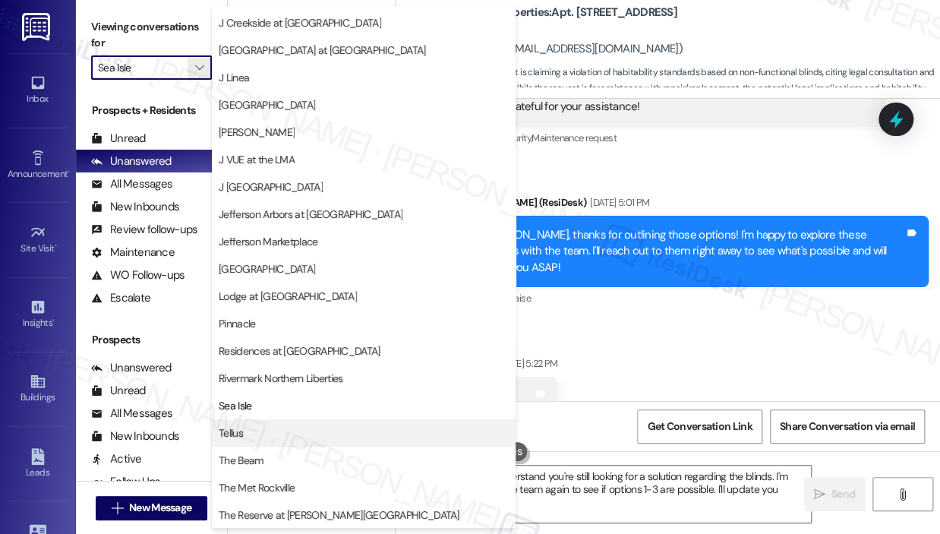
click at [286, 431] on span "Tellus" at bounding box center [364, 432] width 290 height 15
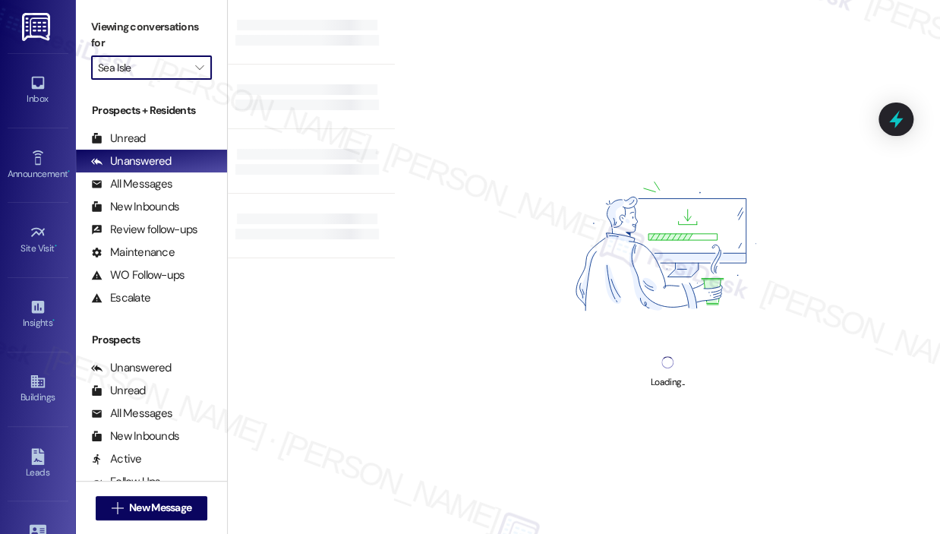
type input "Tellus"
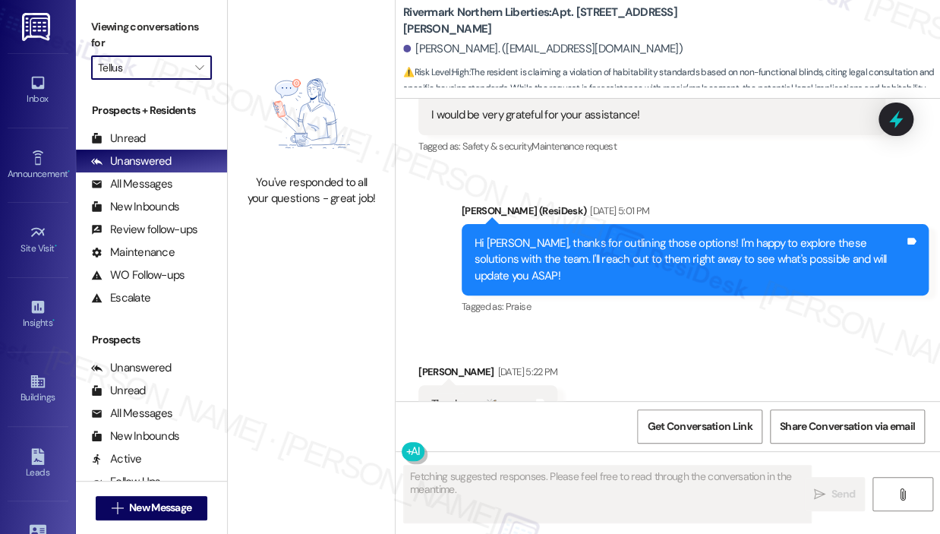
scroll to position [7544, 0]
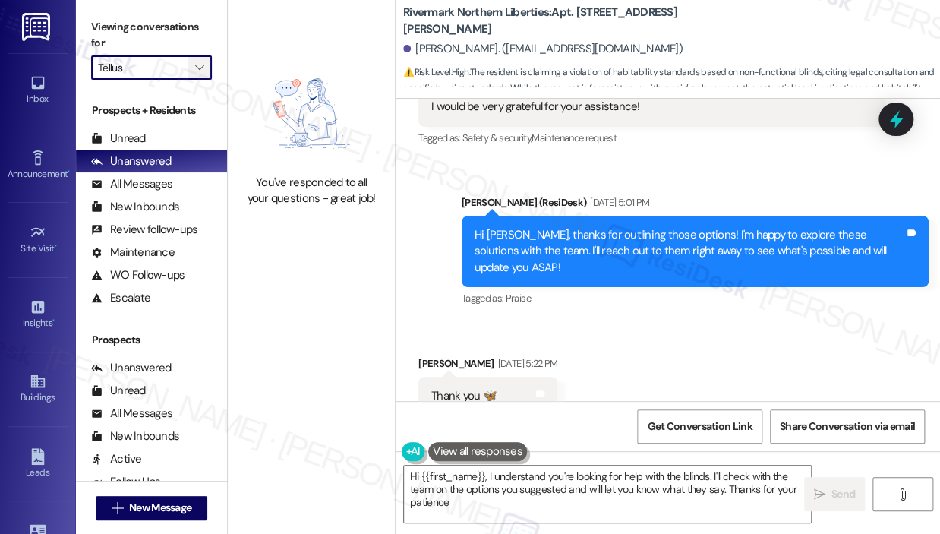
type textarea "Hi {{first_name}}, I understand you're looking for help with the blinds. I'll c…"
click at [195, 71] on icon "" at bounding box center [199, 68] width 8 height 12
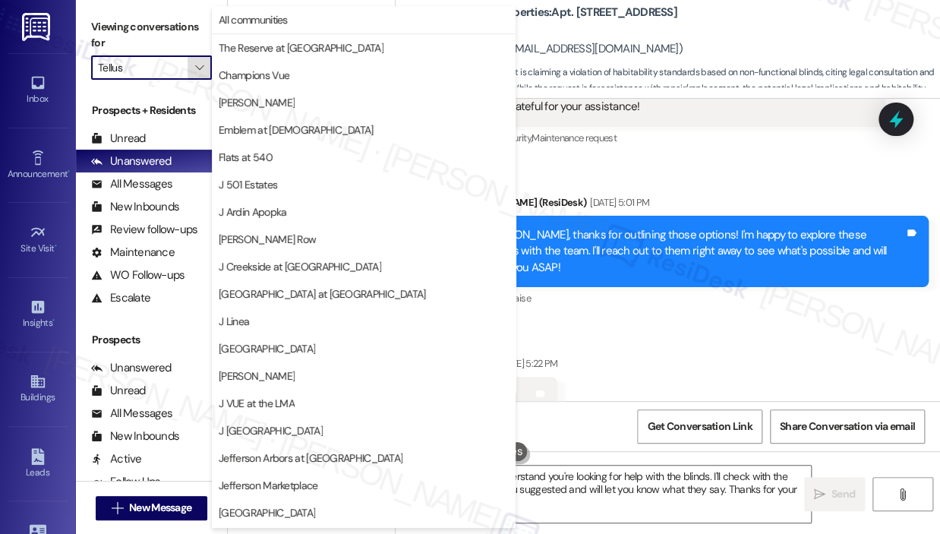
scroll to position [244, 0]
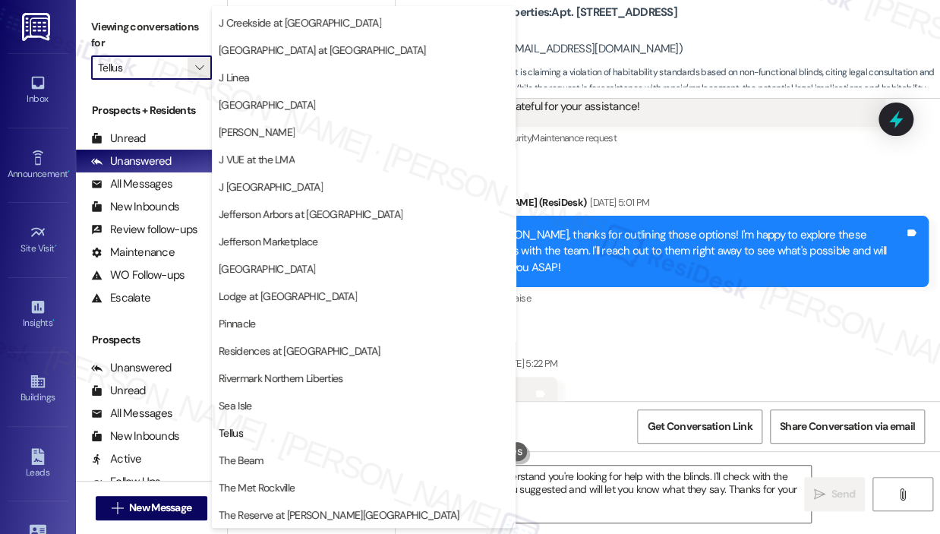
click at [298, 453] on span "The Beam" at bounding box center [364, 460] width 290 height 15
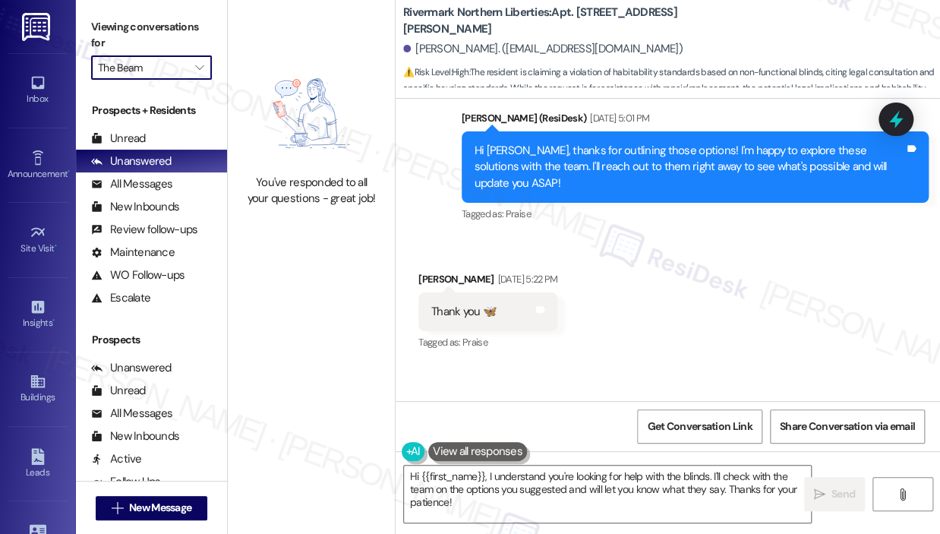
scroll to position [7673, 0]
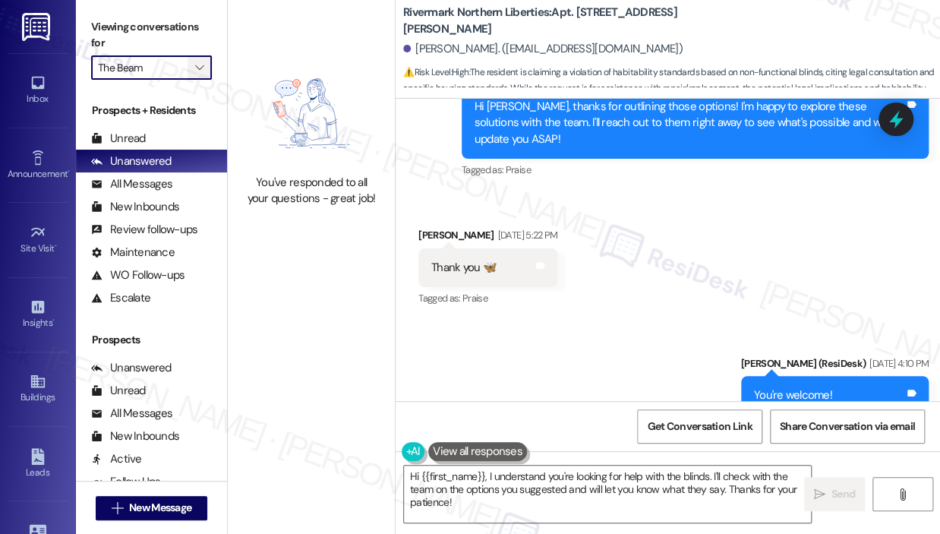
click at [196, 71] on icon "" at bounding box center [199, 68] width 8 height 12
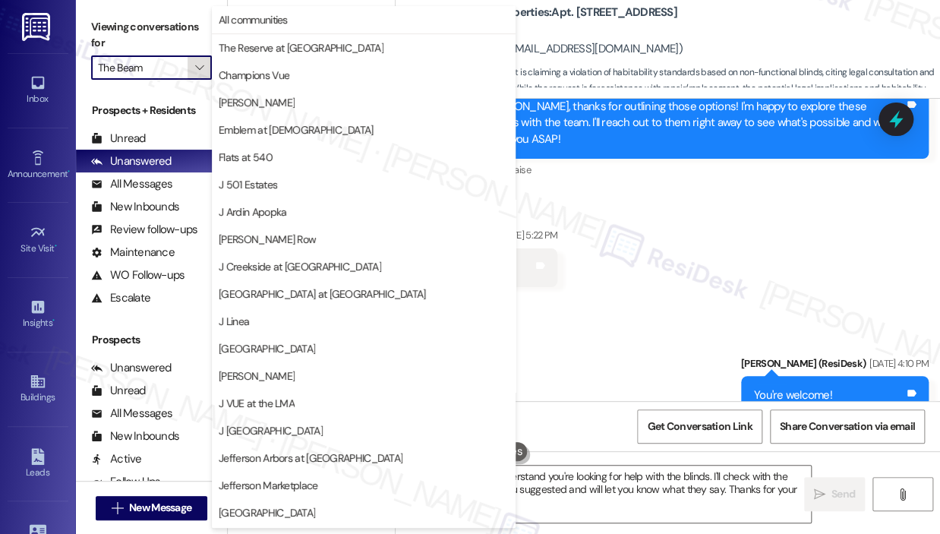
scroll to position [244, 0]
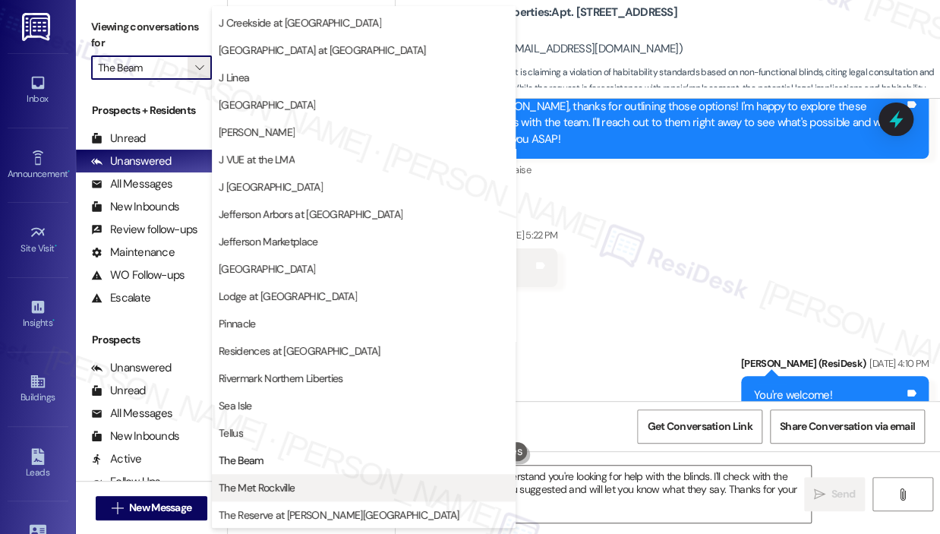
click at [249, 491] on span "The Met Rockville" at bounding box center [257, 487] width 76 height 15
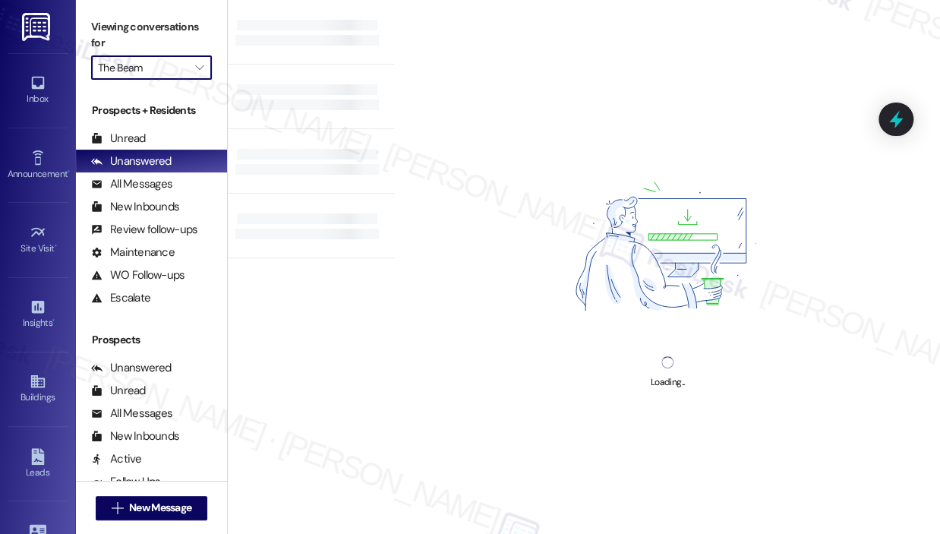
type input "The Met Rockville"
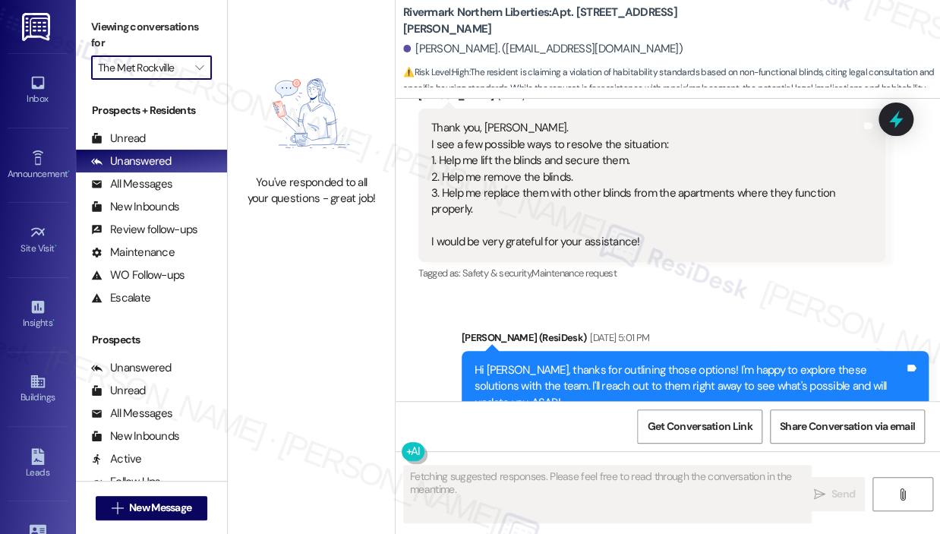
scroll to position [7544, 0]
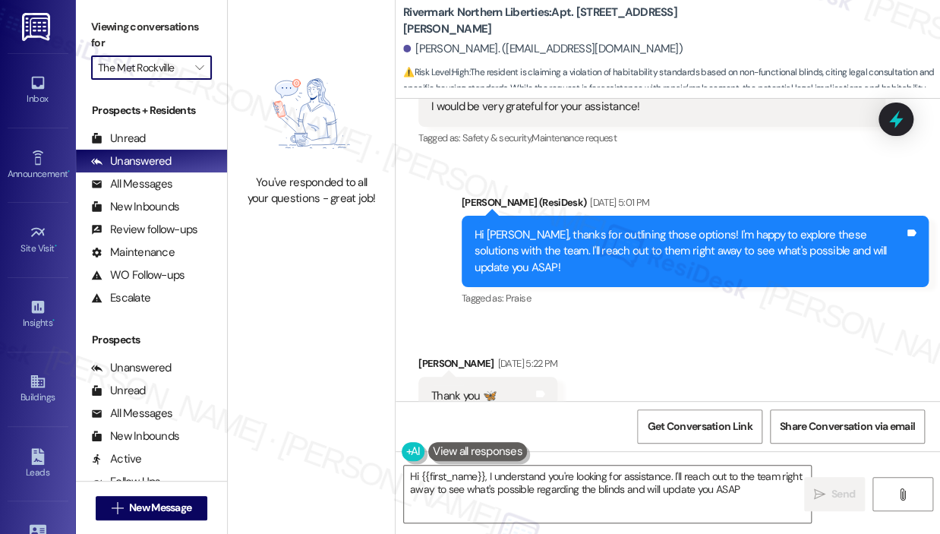
type textarea "Hi {{first_name}}, I understand you're looking for assistance. I'll reach out t…"
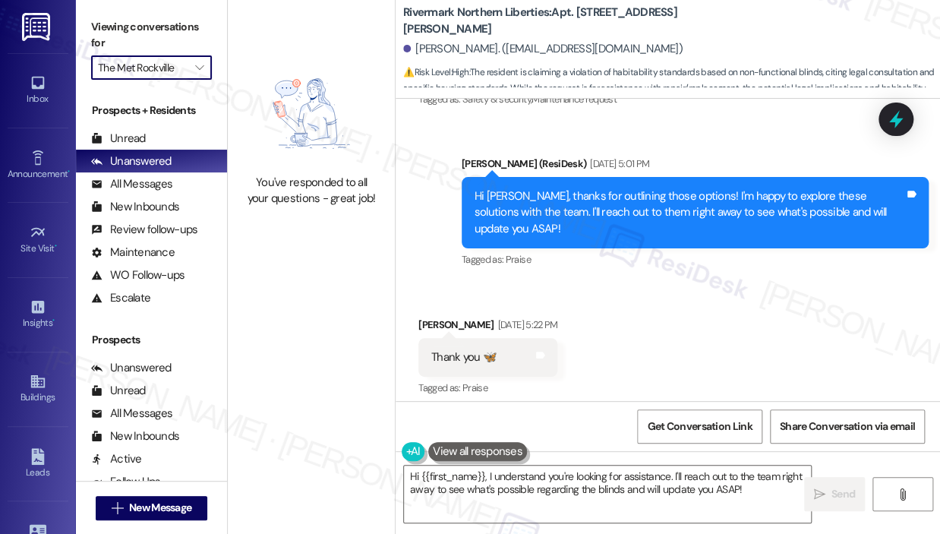
scroll to position [7673, 0]
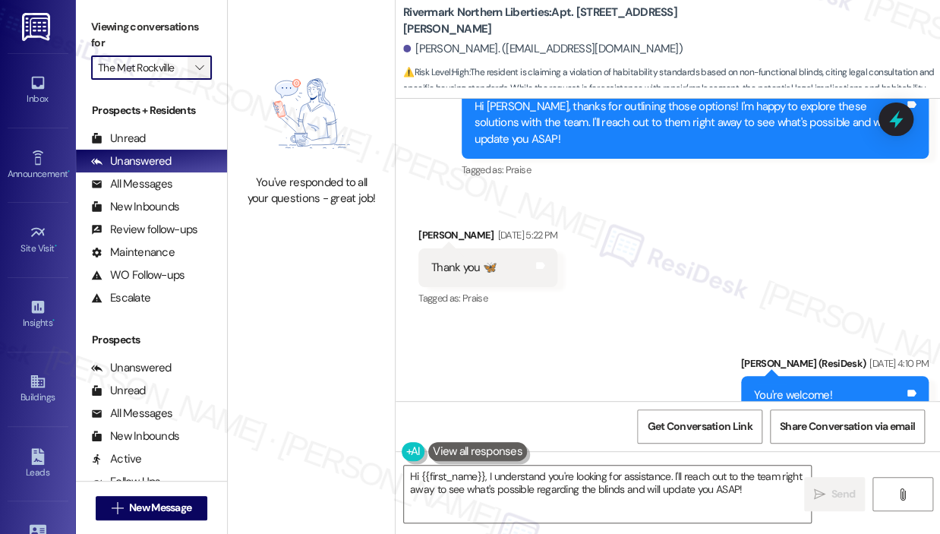
click at [195, 66] on icon "" at bounding box center [199, 68] width 8 height 12
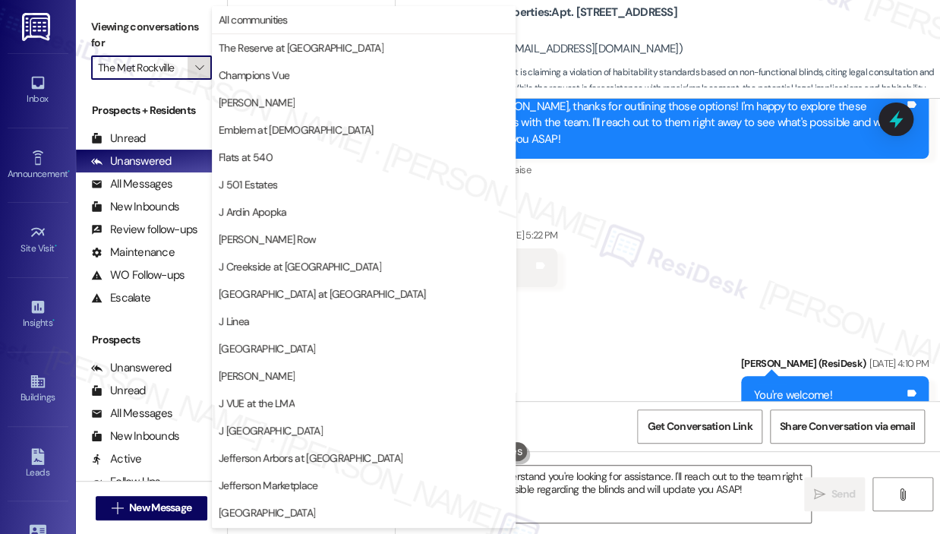
scroll to position [244, 0]
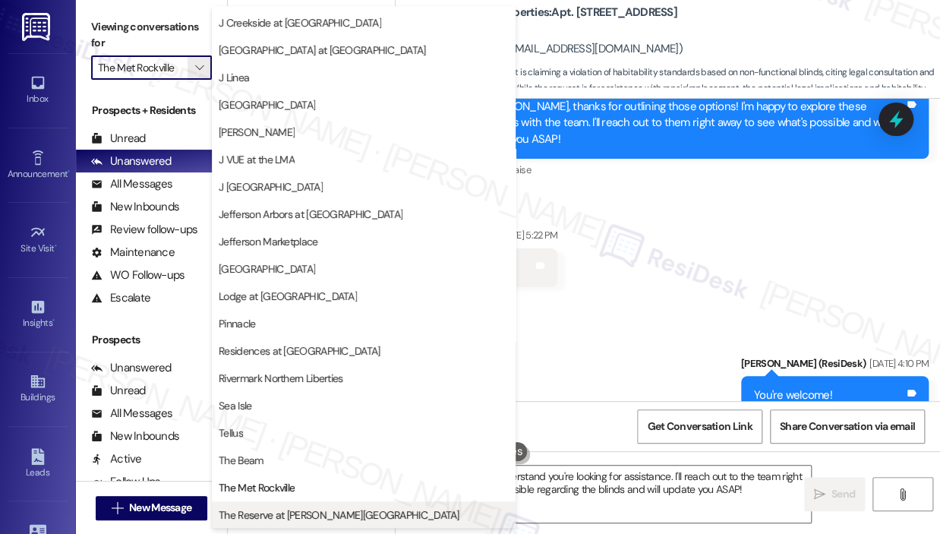
click at [322, 515] on span "The Reserve at [PERSON_NAME][GEOGRAPHIC_DATA]" at bounding box center [339, 514] width 241 height 15
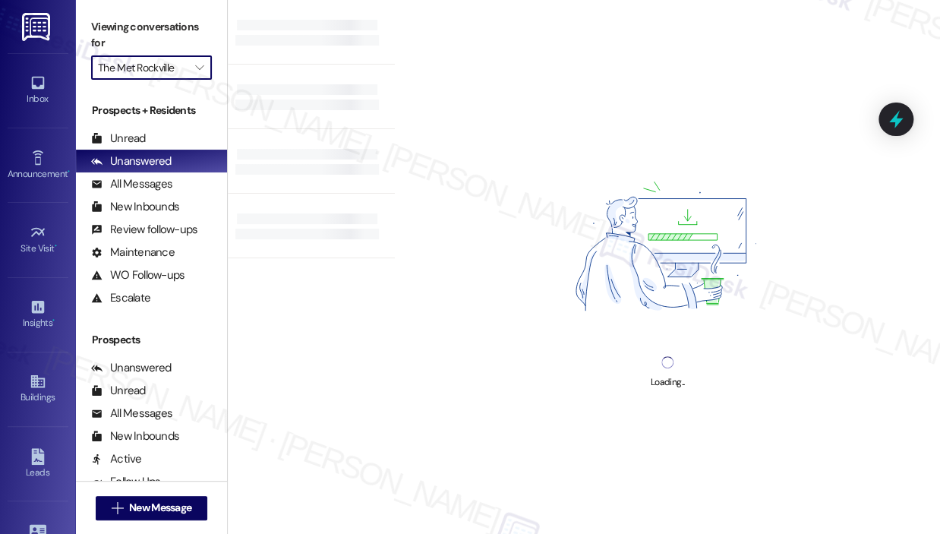
type input "The Reserve at [PERSON_NAME][GEOGRAPHIC_DATA]"
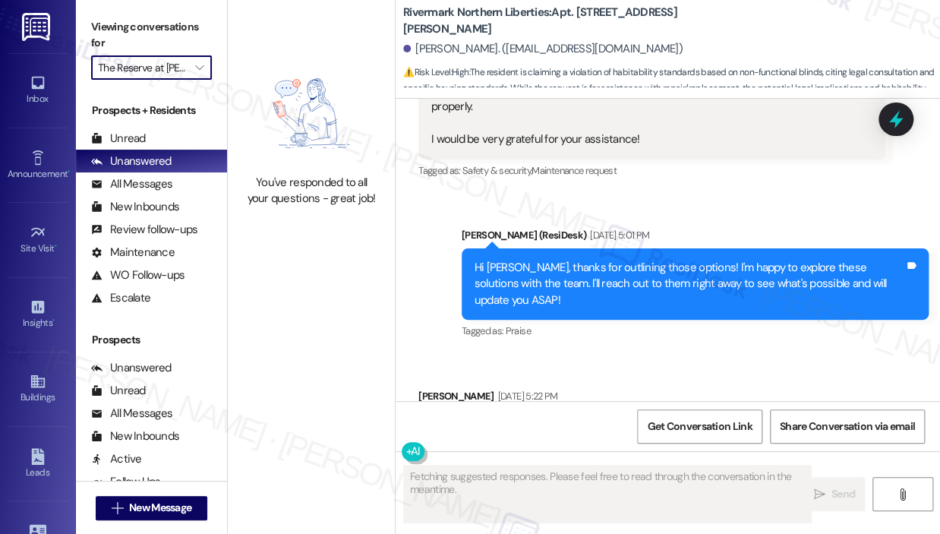
scroll to position [7544, 0]
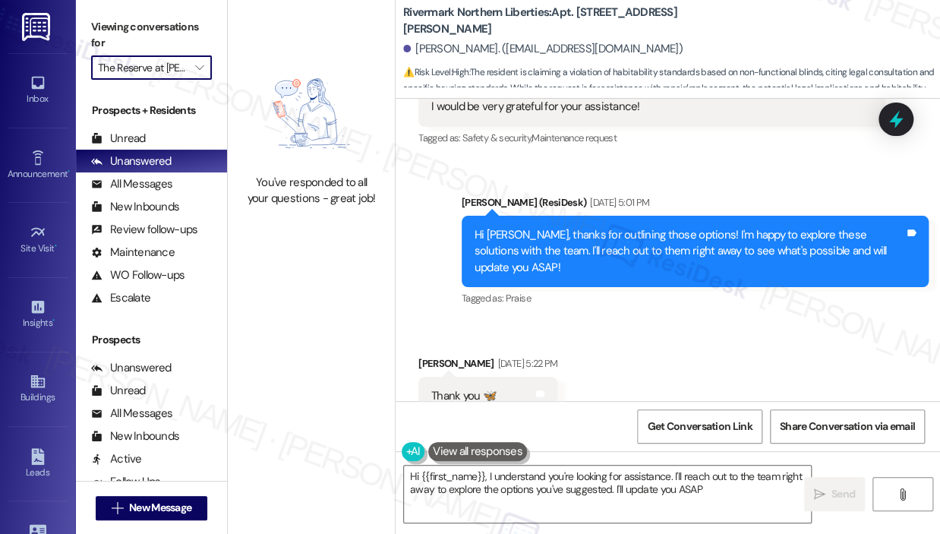
type textarea "Hi {{first_name}}, I understand you're looking for assistance. I'll reach out t…"
